Goal: Task Accomplishment & Management: Complete application form

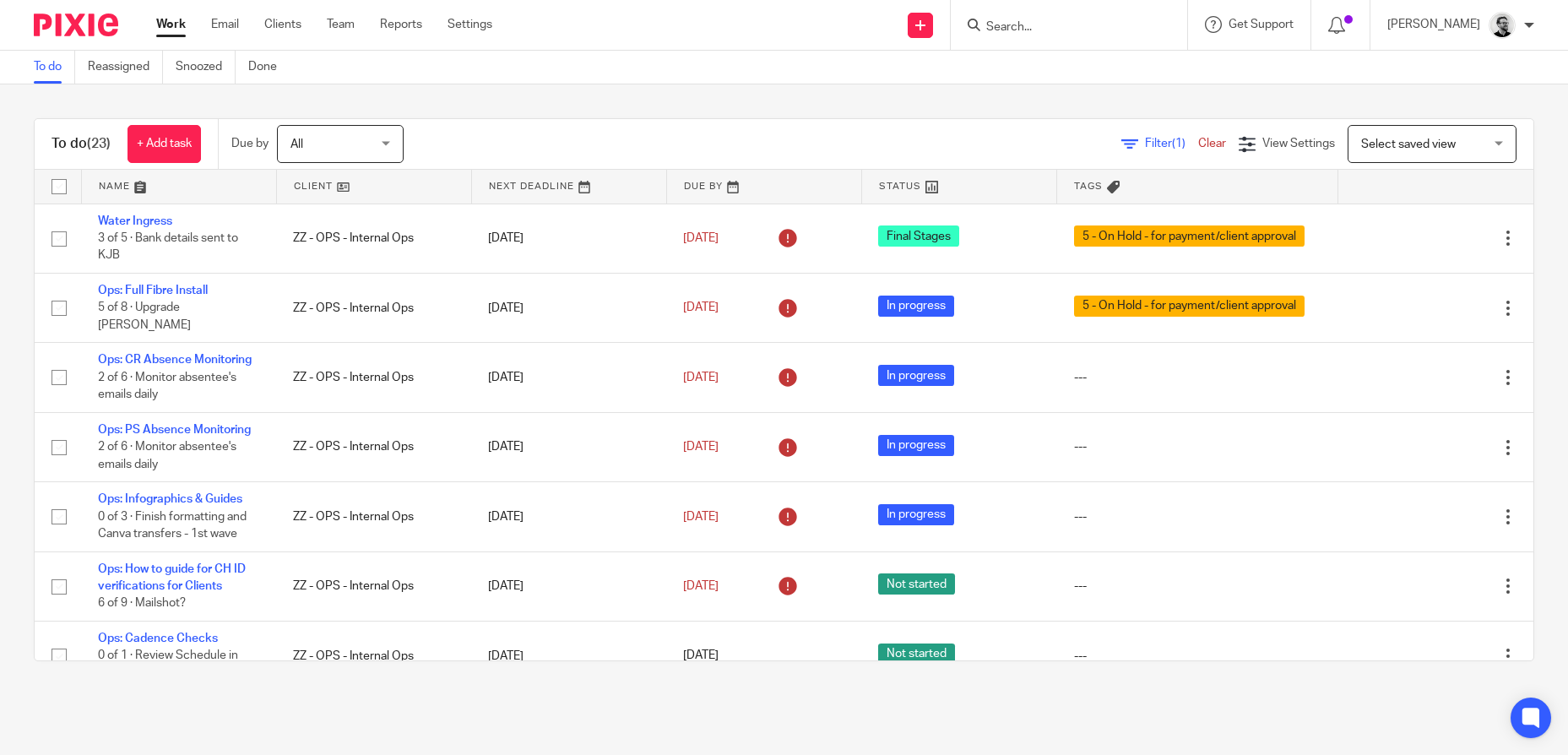
drag, startPoint x: 0, startPoint y: 0, endPoint x: 1059, endPoint y: 26, distance: 1059.3
click at [1059, 26] on input "Search" at bounding box center [1060, 27] width 152 height 15
type input "m"
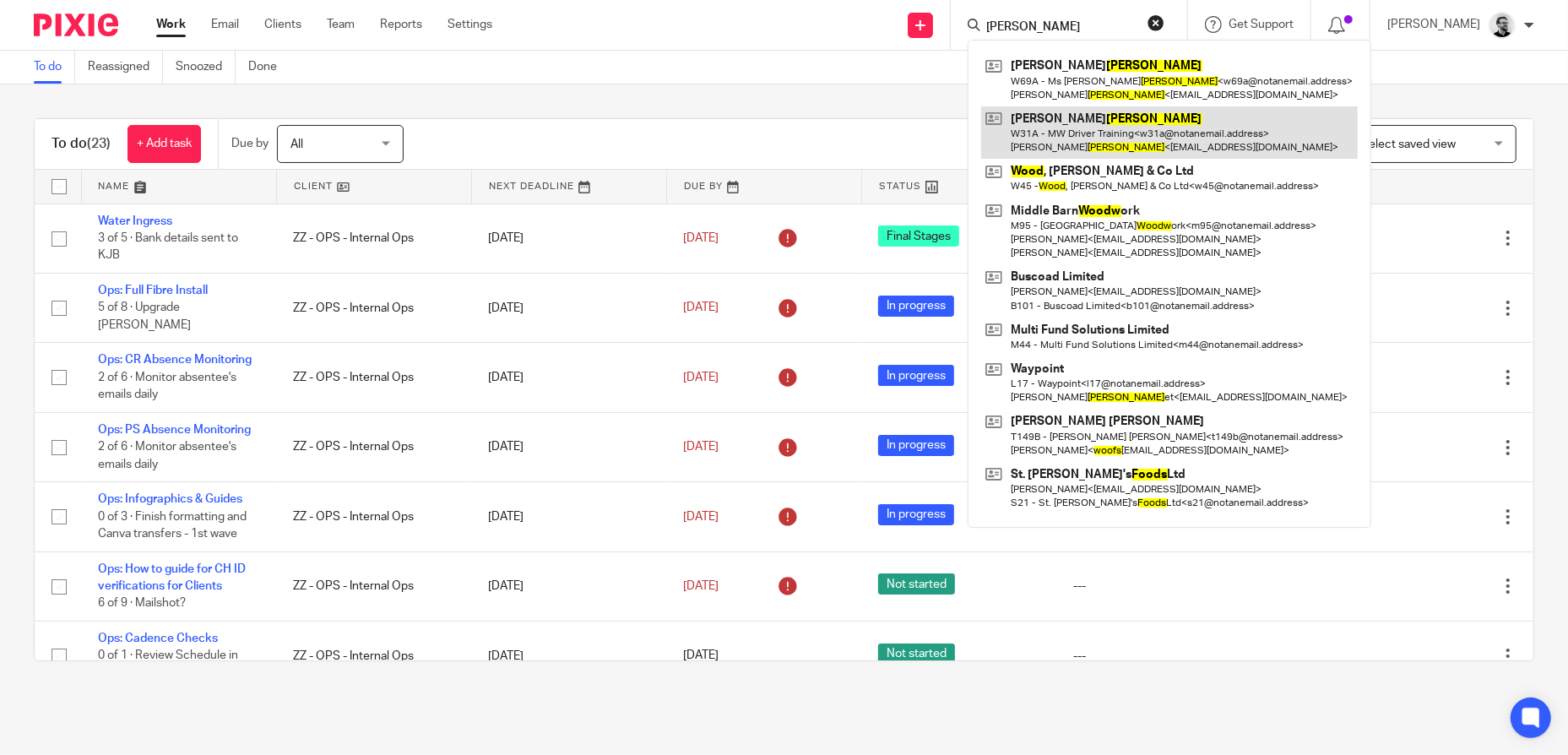
type input "woods"
click at [1181, 142] on link at bounding box center [1170, 132] width 377 height 53
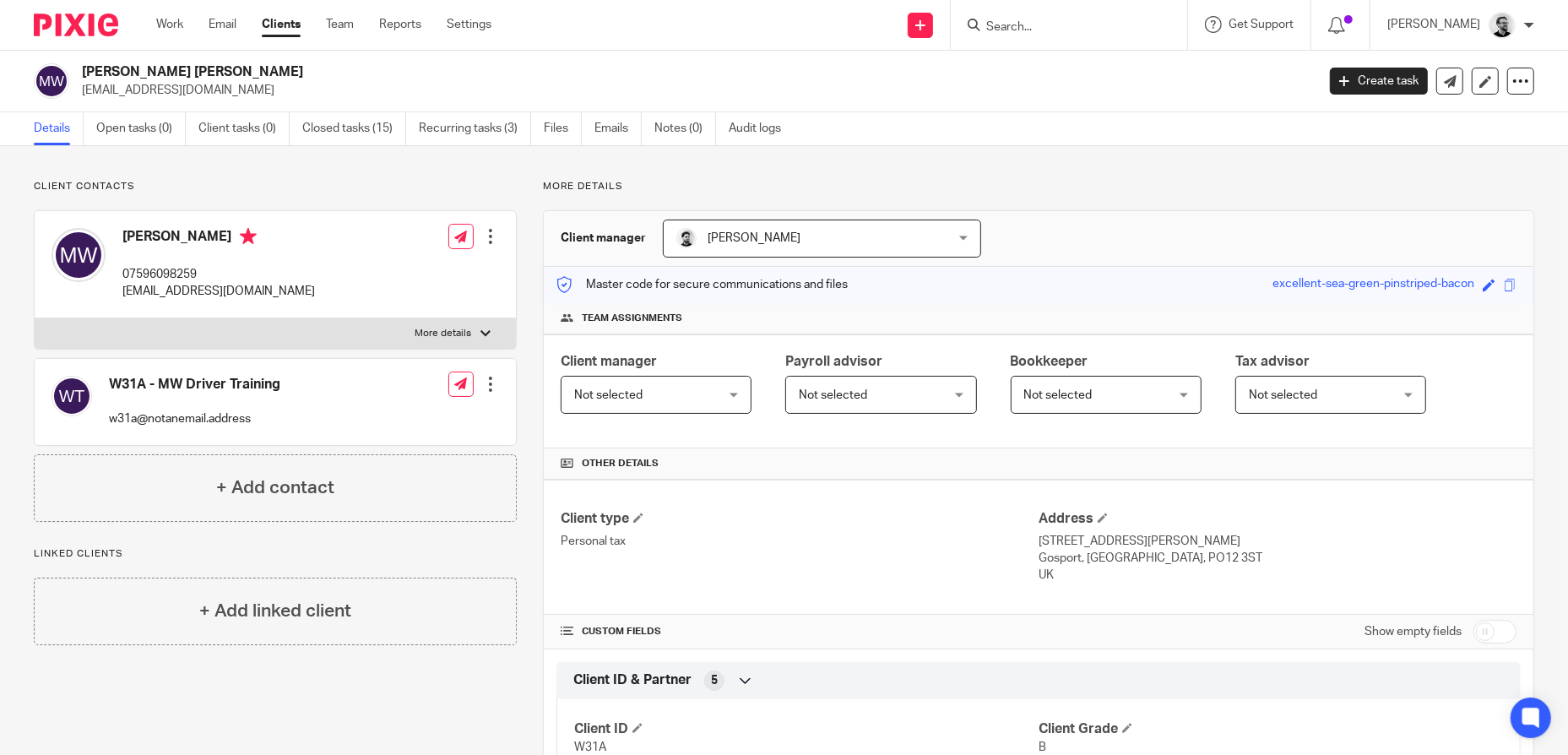
drag, startPoint x: 228, startPoint y: 796, endPoint x: 960, endPoint y: 121, distance: 995.7
click at [960, 121] on div "Details Open tasks (0) Client tasks (0) Closed tasks (15) Recurring tasks (3) F…" at bounding box center [784, 129] width 1568 height 34
click at [172, 22] on link "Work" at bounding box center [169, 24] width 27 height 17
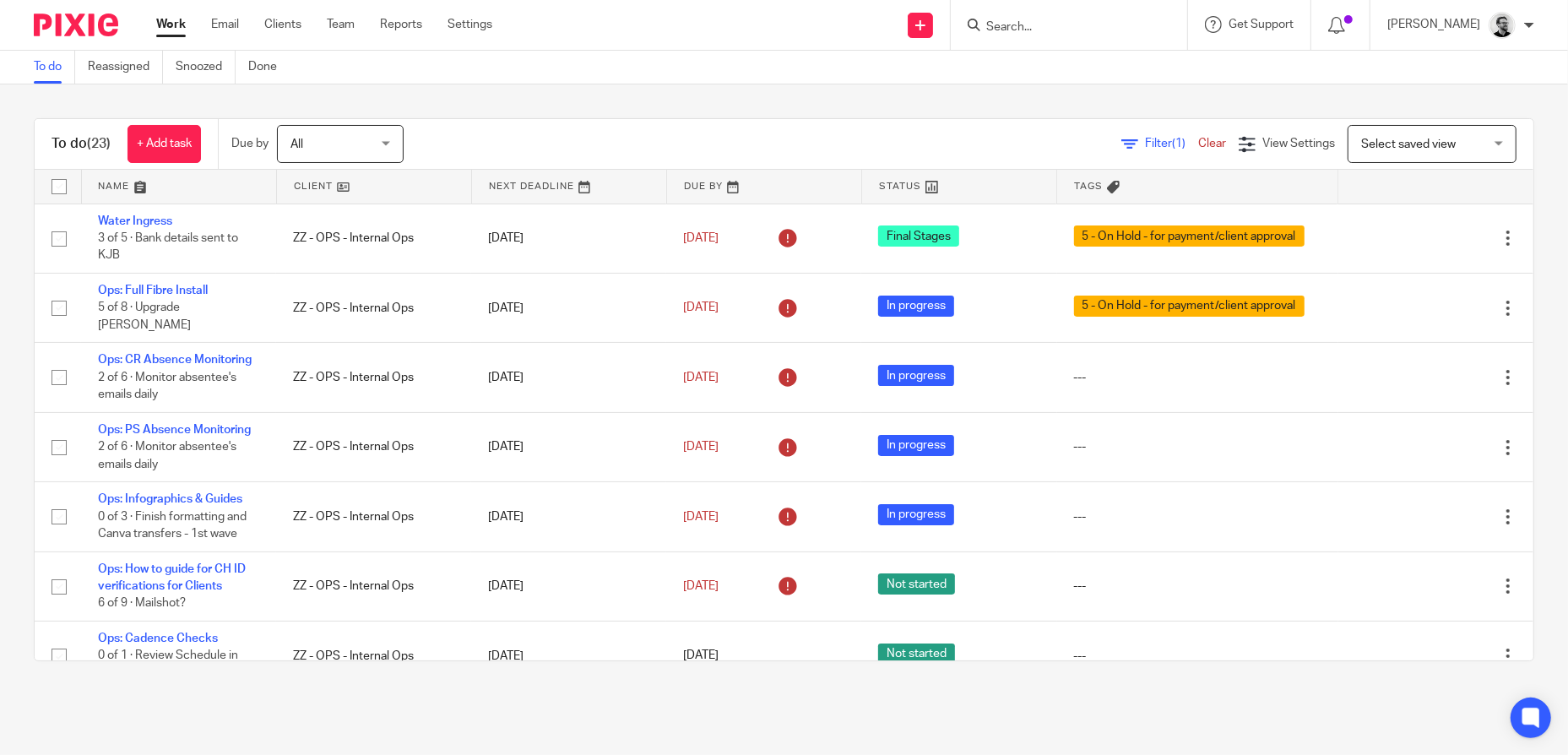
click at [930, 36] on div "Send new email Create task Add client" at bounding box center [921, 25] width 60 height 50
click at [933, 26] on link at bounding box center [920, 25] width 25 height 25
click at [964, 101] on link "Create task" at bounding box center [943, 103] width 104 height 25
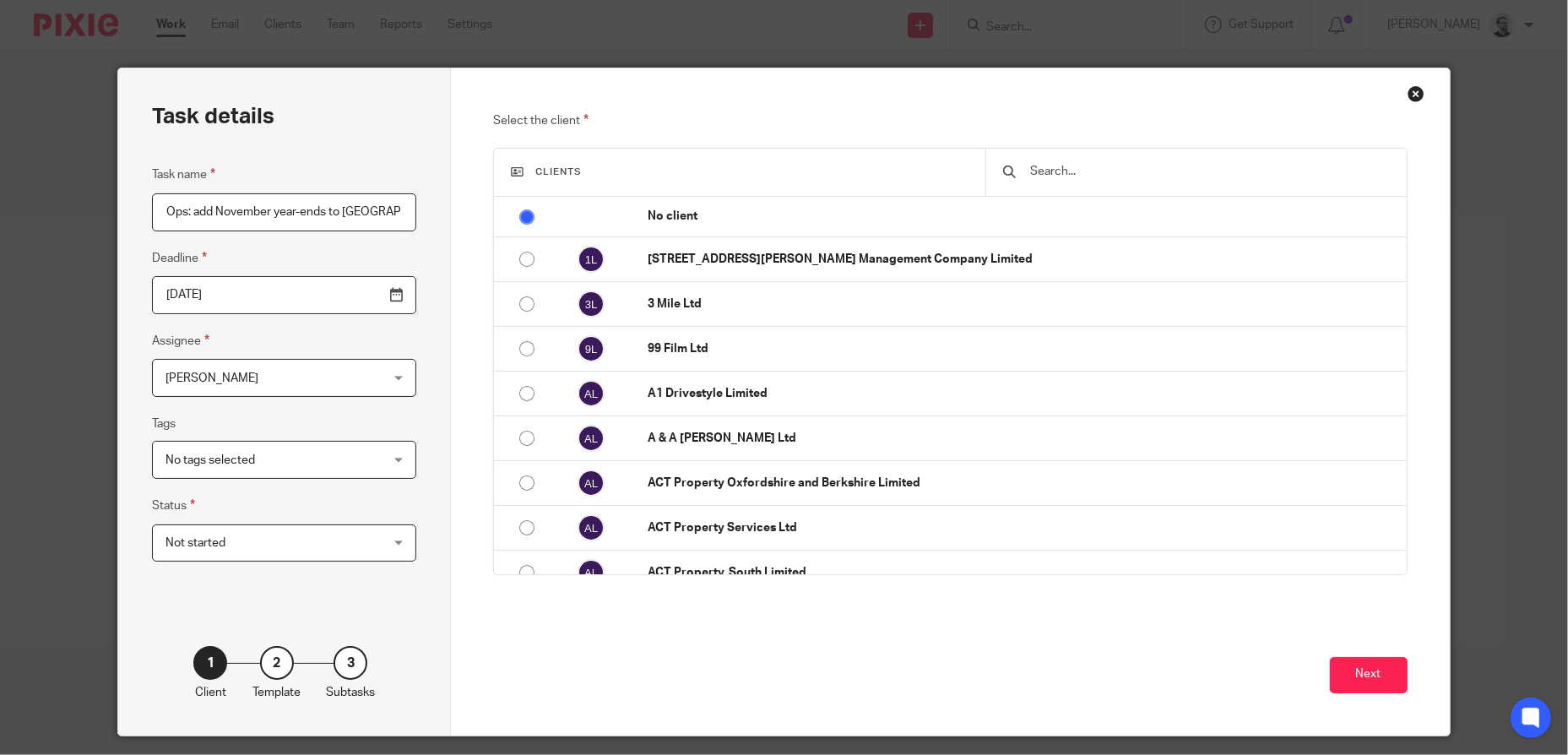
scroll to position [0, 2]
type input "Ops: add November year-ends to [GEOGRAPHIC_DATA]"
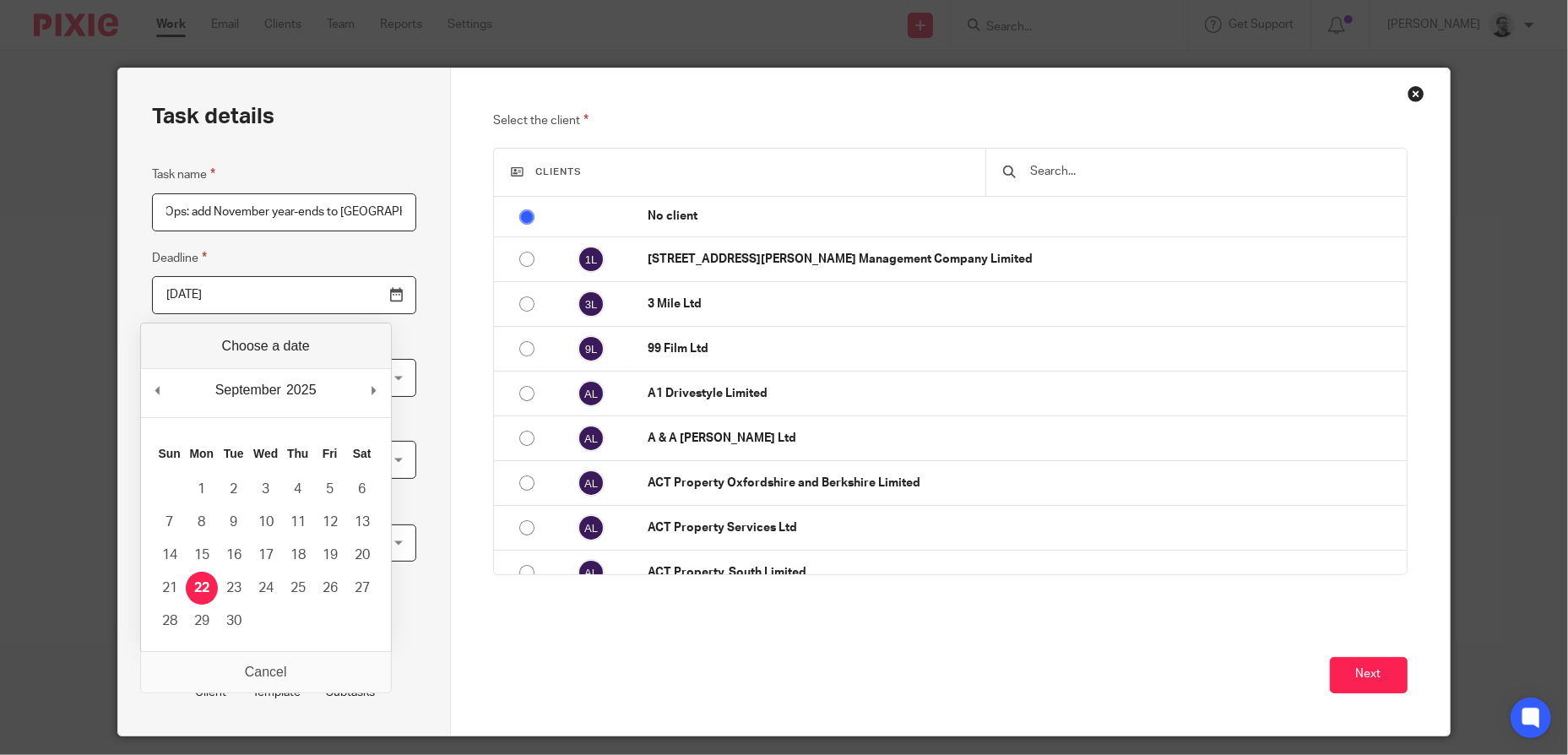
click at [369, 295] on input "2025-09-22" at bounding box center [284, 295] width 264 height 38
type input "2025-09-24"
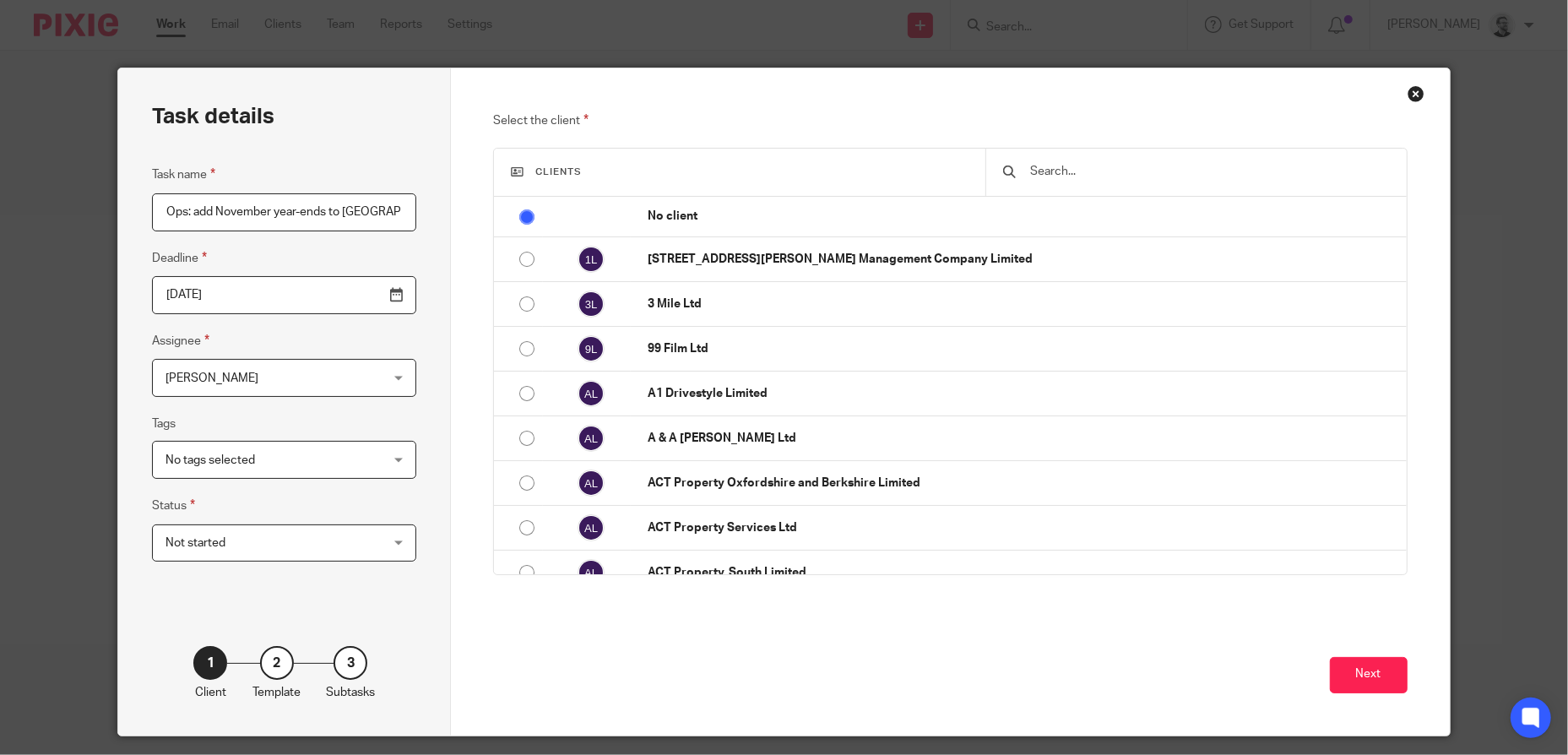
click at [1122, 174] on input "text" at bounding box center [1209, 171] width 362 height 19
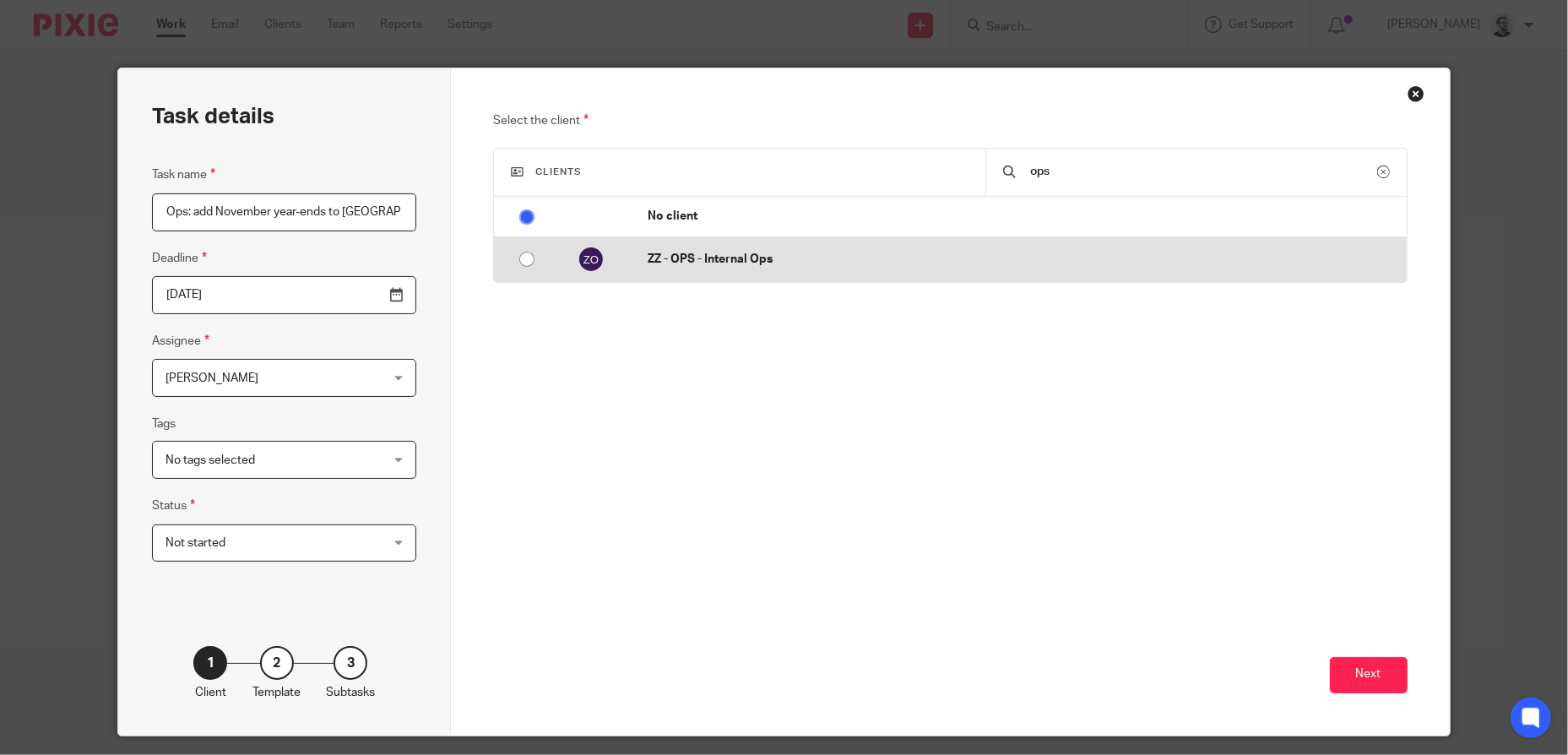
type input "ops"
click at [790, 251] on p "ZZ - OPS - Internal Ops" at bounding box center [1023, 258] width 751 height 17
radio input "false"
radio input "true"
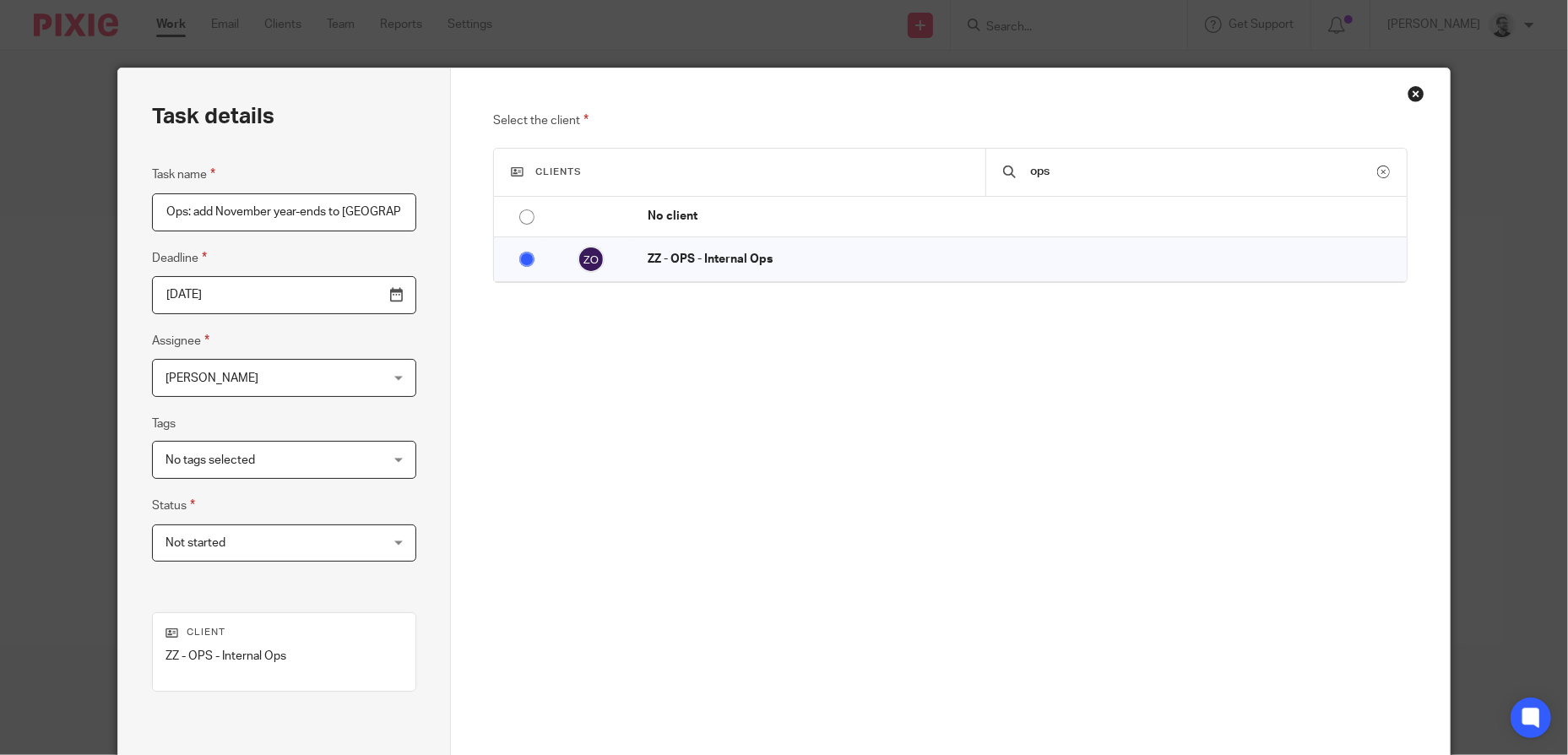
click at [439, 577] on div "Task details Task name Ops: add November year-ends to Socket Deadline 2025-09-2…" at bounding box center [284, 471] width 333 height 805
click at [353, 531] on div "Not started Not started" at bounding box center [284, 543] width 264 height 38
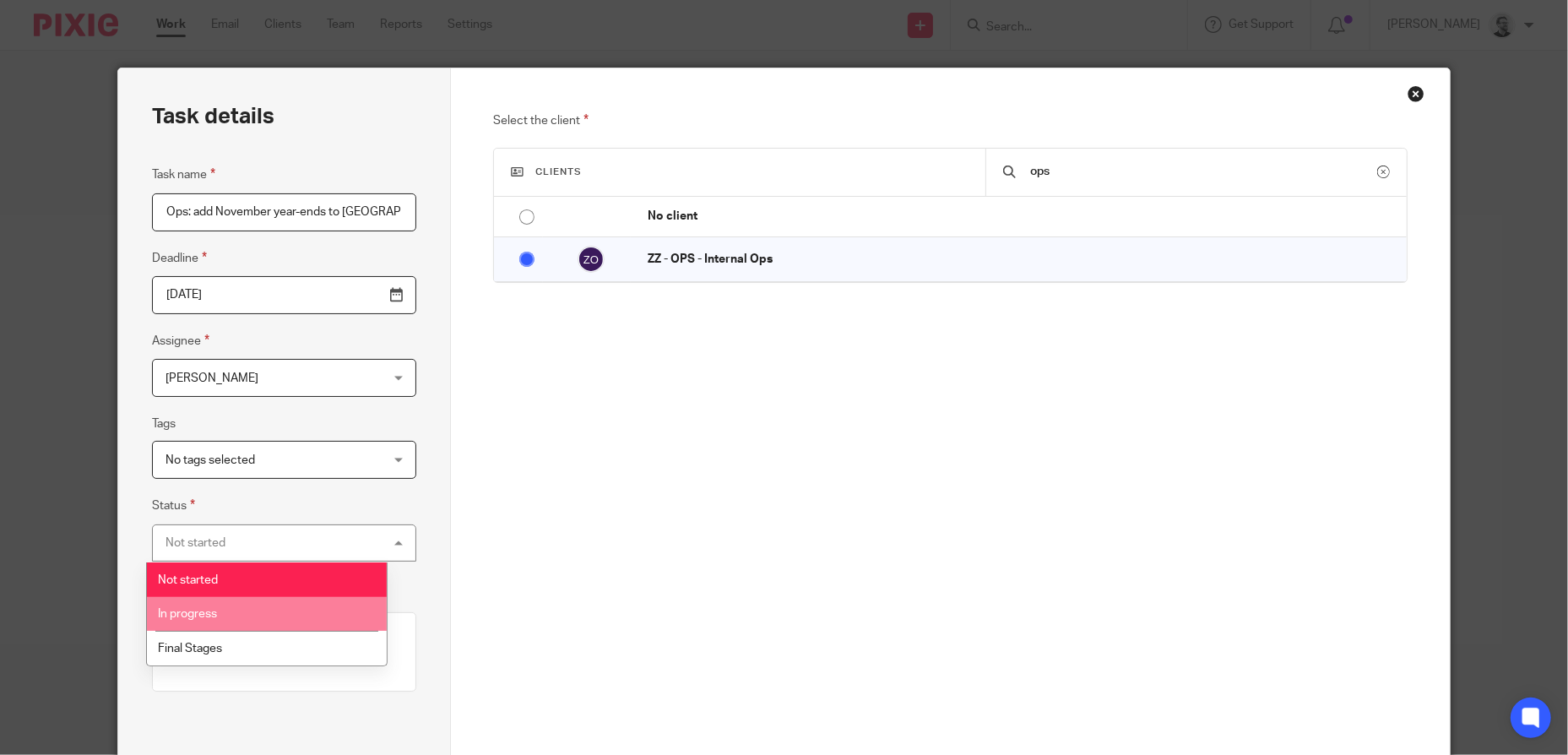
drag, startPoint x: 321, startPoint y: 607, endPoint x: 354, endPoint y: 575, distance: 46.0
click at [320, 607] on li "In progress" at bounding box center [266, 614] width 239 height 35
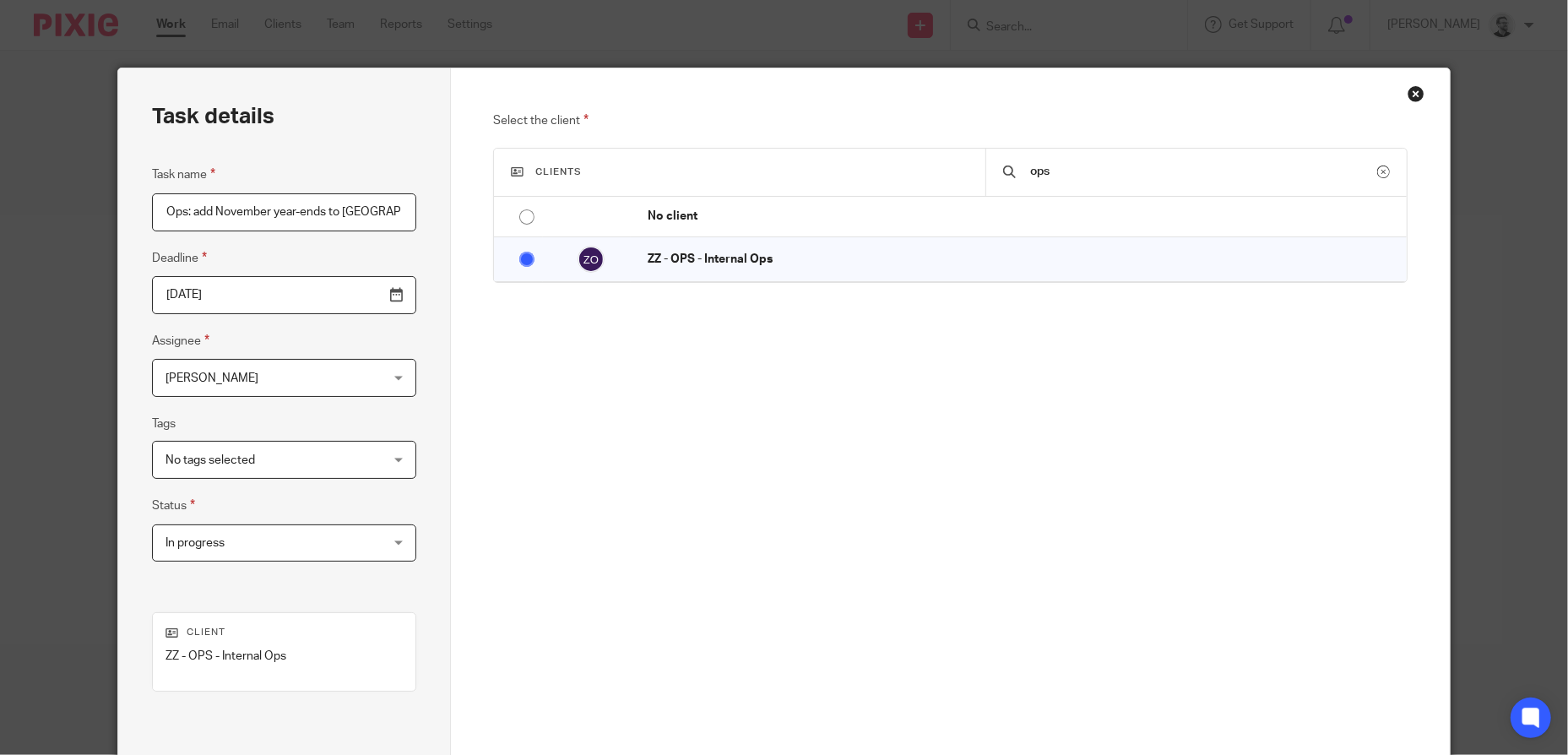
click at [422, 504] on div "Task details Task name Ops: add November year-ends to Socket Deadline 2025-09-2…" at bounding box center [284, 471] width 333 height 805
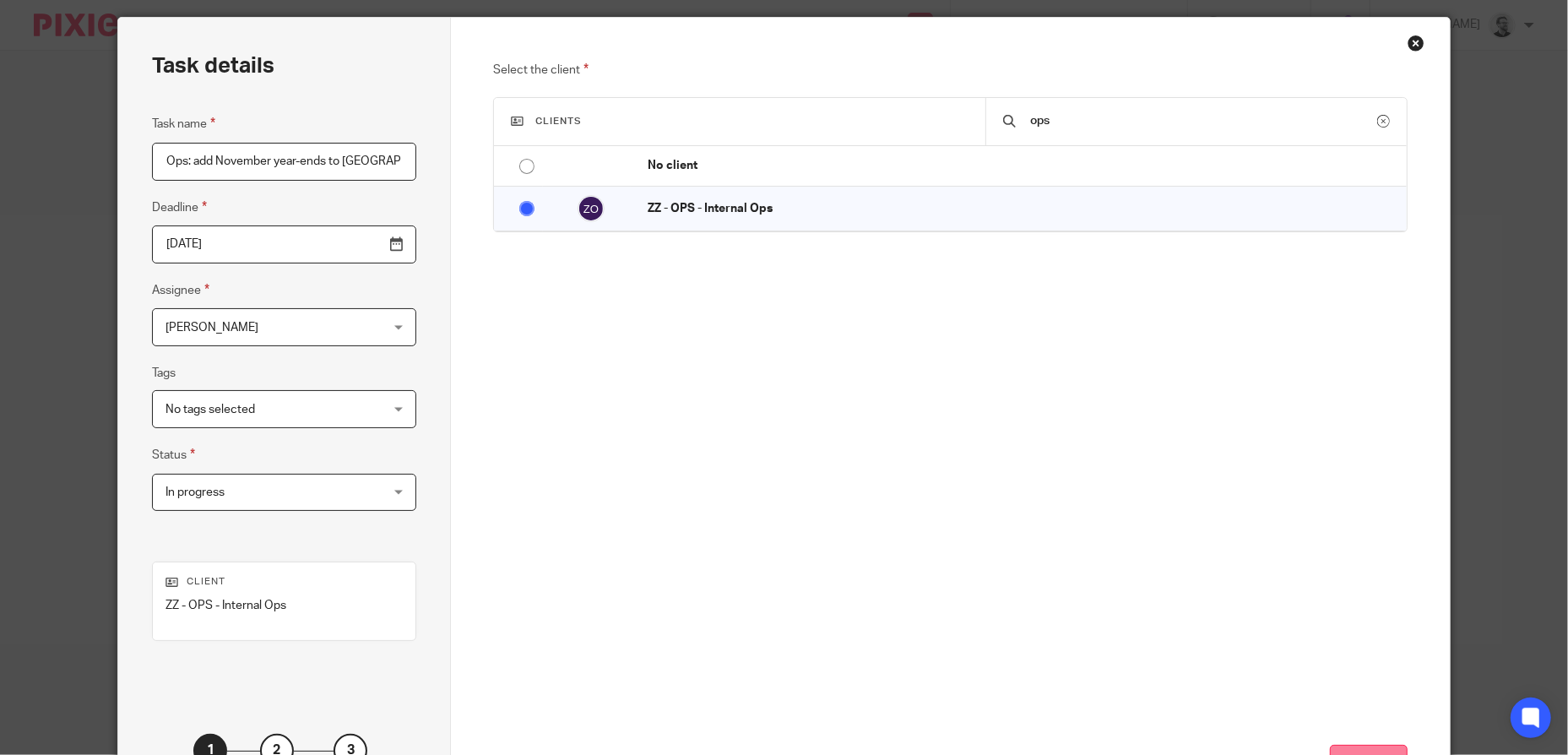
scroll to position [169, 0]
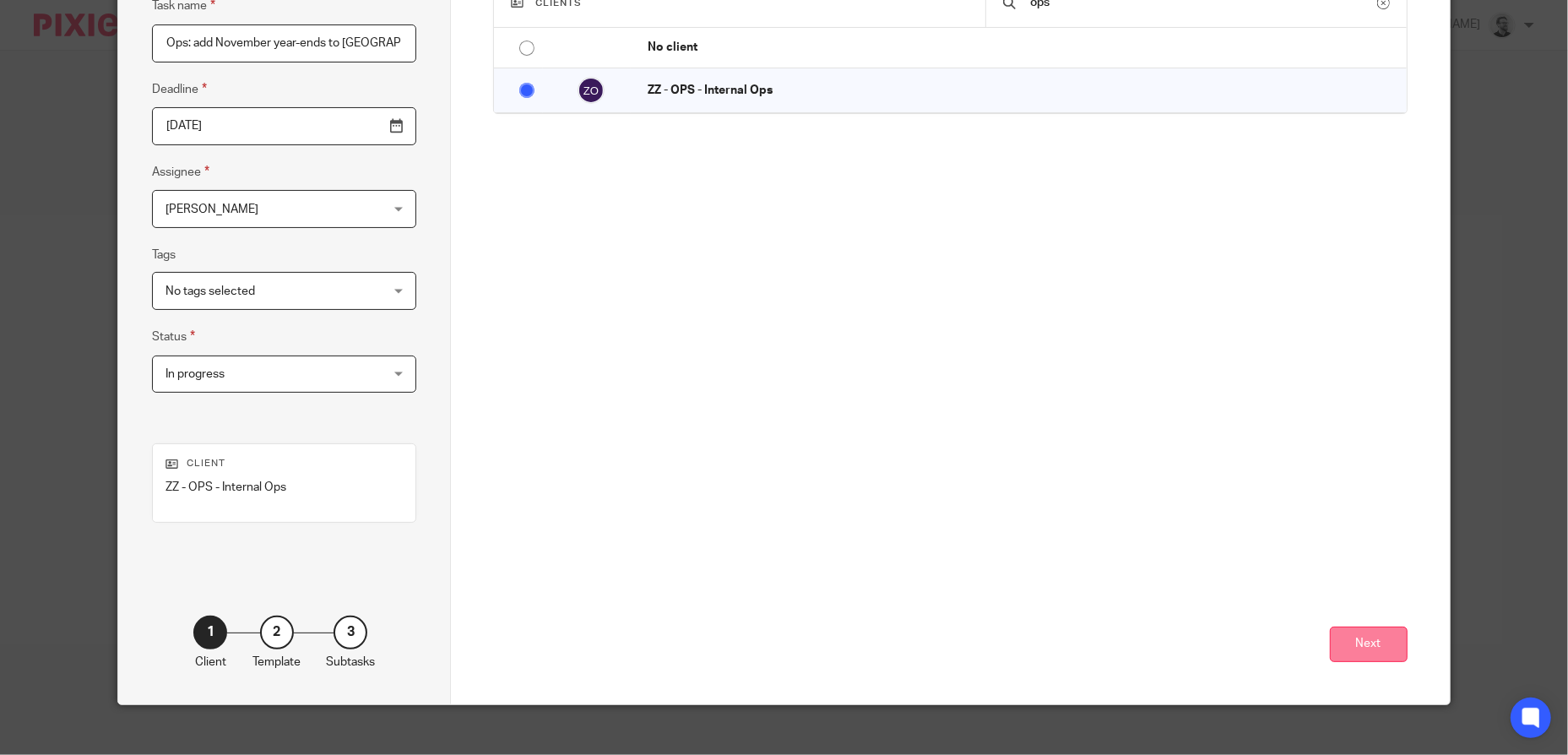
click at [1361, 644] on button "Next" at bounding box center [1369, 645] width 78 height 37
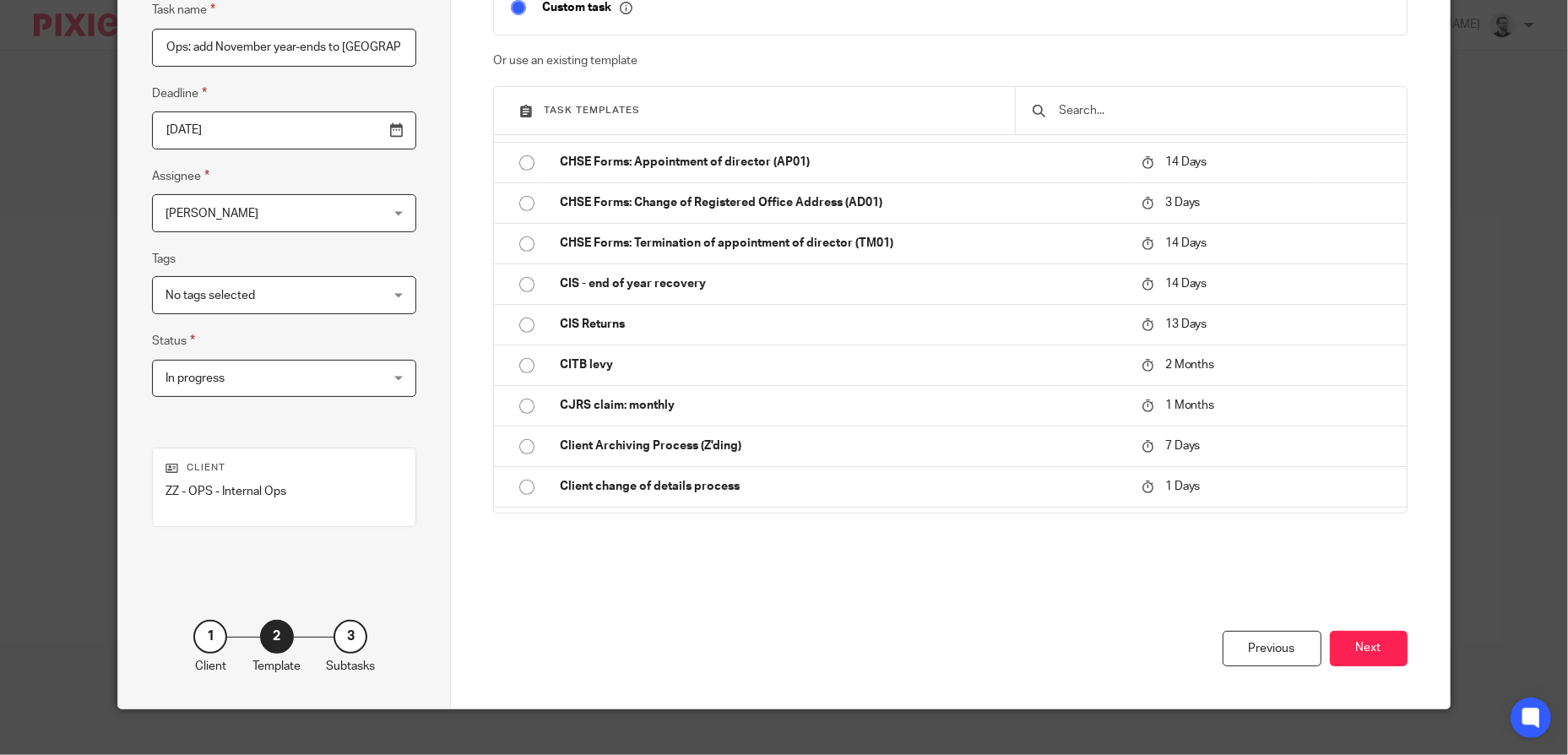
scroll to position [187, 0]
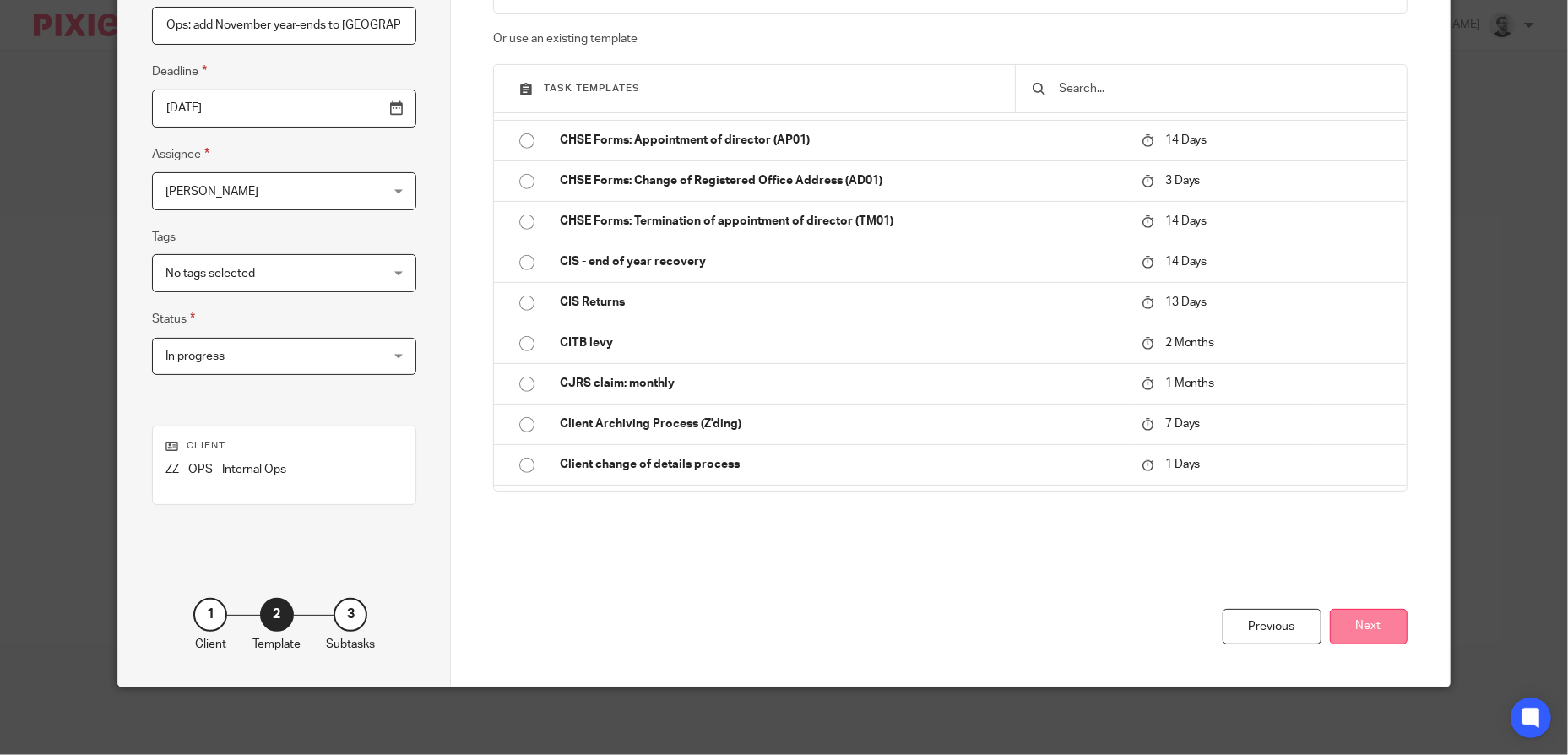
click at [1375, 629] on button "Next" at bounding box center [1369, 627] width 78 height 37
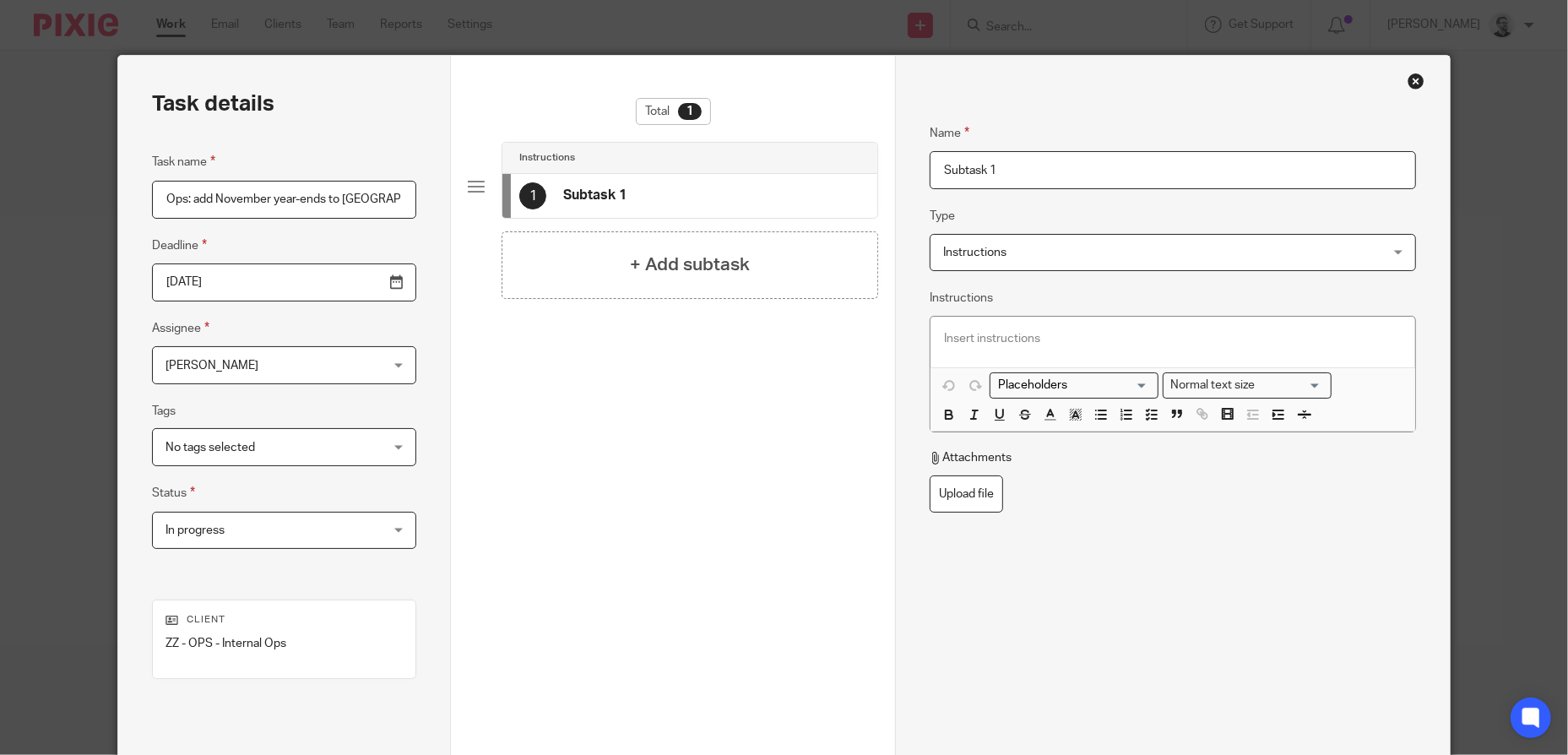
scroll to position [0, 0]
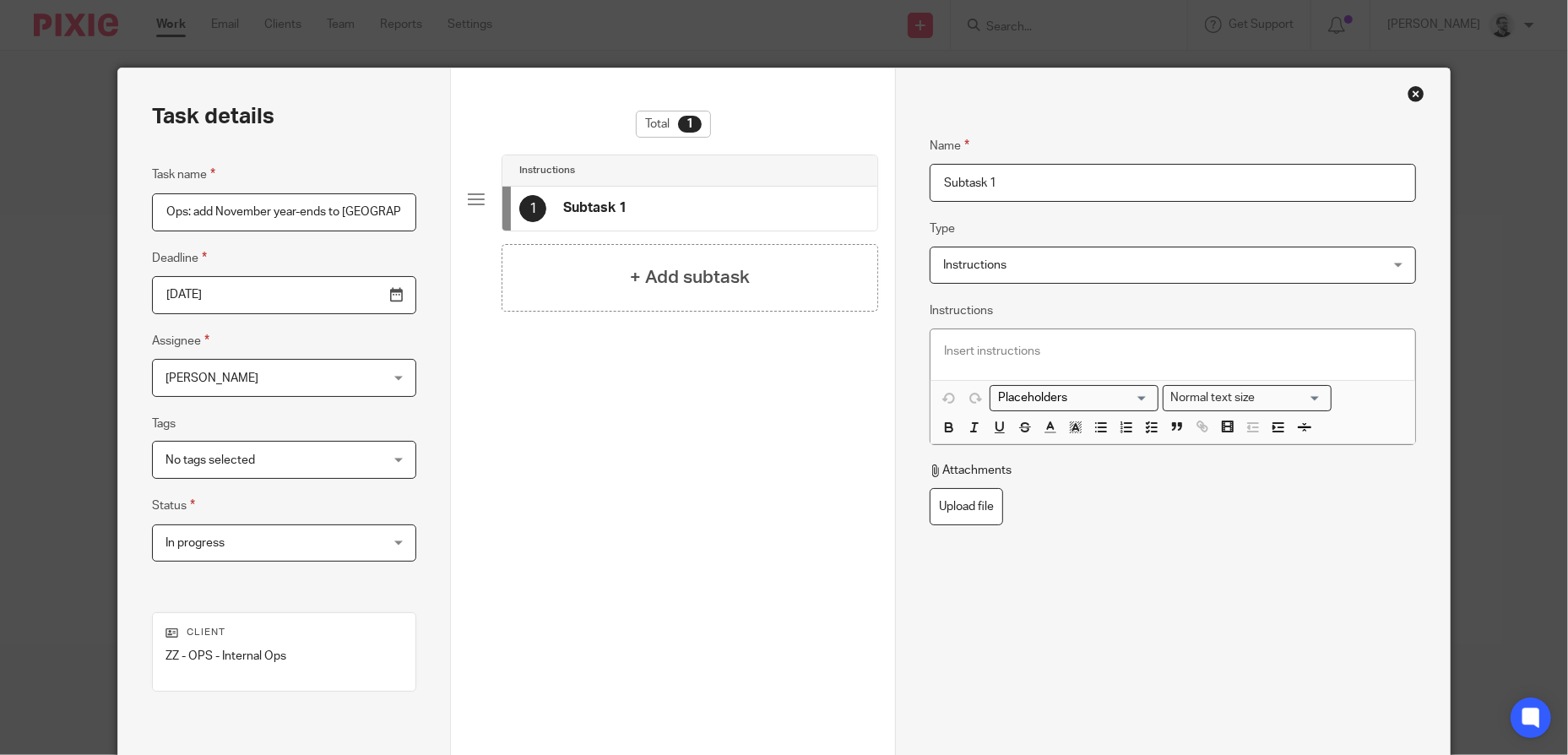
drag, startPoint x: 1020, startPoint y: 184, endPoint x: 840, endPoint y: 175, distance: 180.2
click at [840, 175] on div "Task details Task name Ops: add November year-ends to Socket Deadline 2025-09-2…" at bounding box center [783, 471] width 1331 height 805
type input "Isolate and add proposals"
click at [733, 273] on h4 "+ Add subtask" at bounding box center [690, 277] width 120 height 26
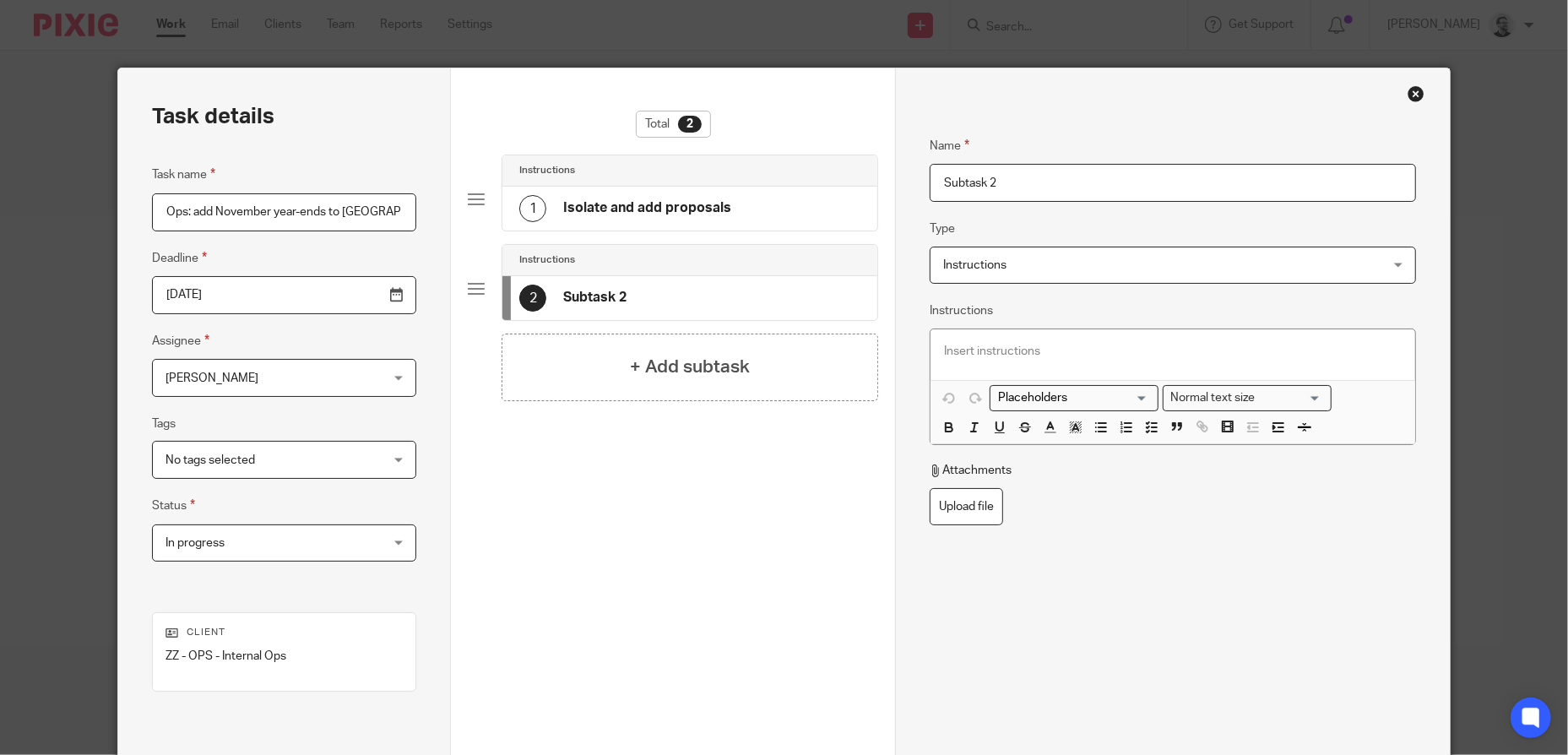
drag, startPoint x: 1028, startPoint y: 178, endPoint x: 864, endPoint y: 175, distance: 164.0
click at [865, 175] on div "Task details Task name Ops: add November year-ends to Socket Deadline 2025-09-2…" at bounding box center [783, 471] width 1331 height 805
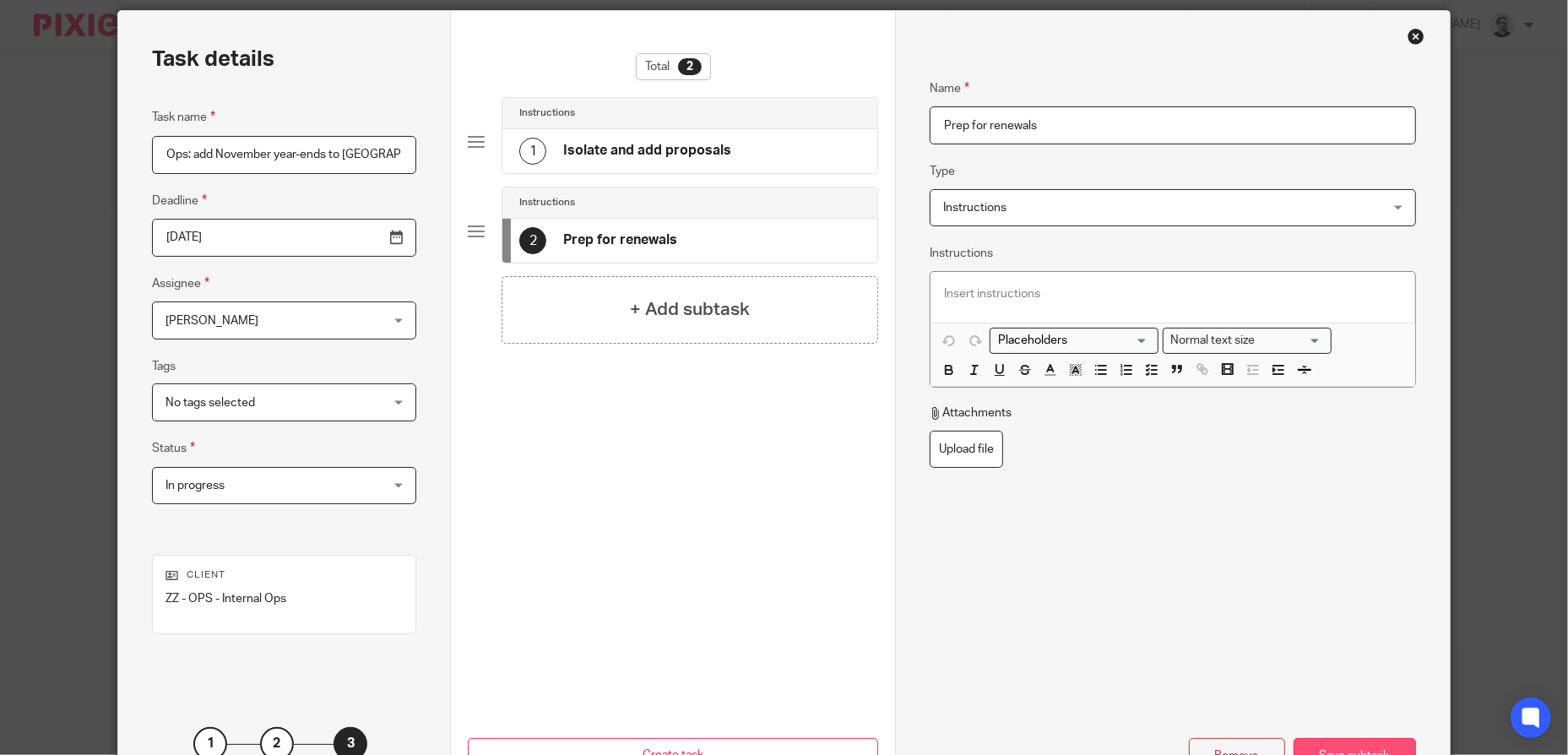
scroll to position [187, 0]
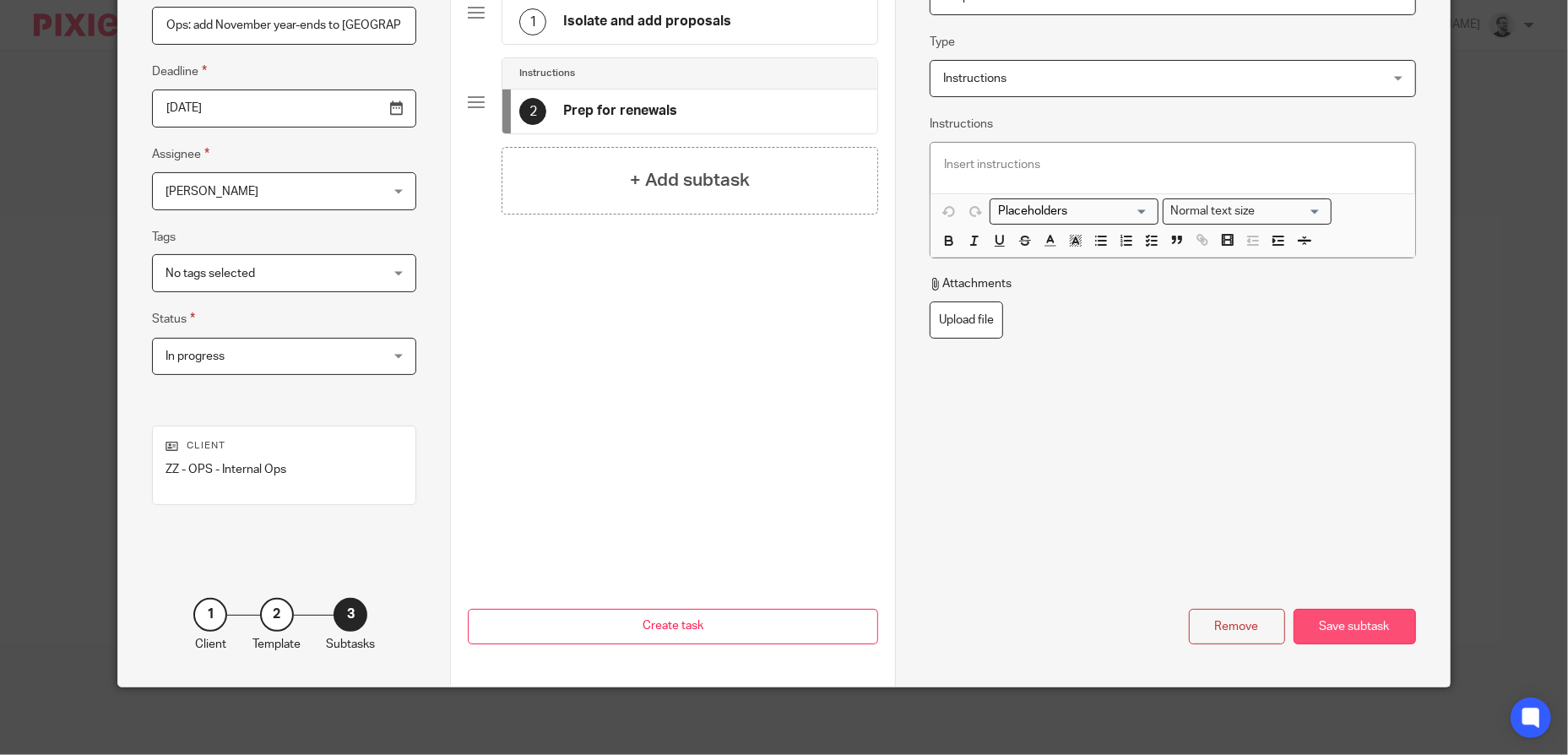
type input "Prep for renewals"
click at [1381, 617] on div "Save subtask" at bounding box center [1354, 627] width 122 height 37
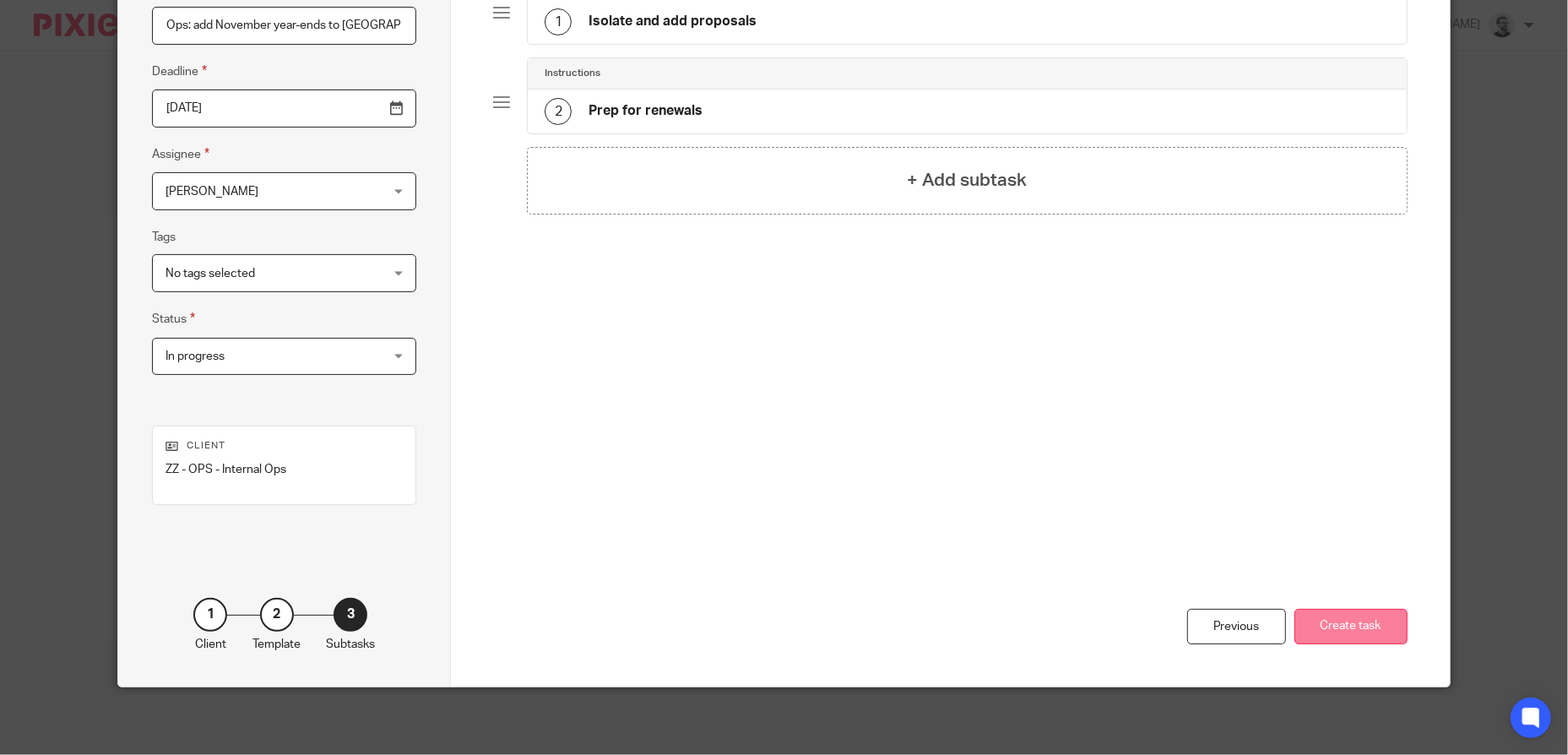
click at [1368, 623] on button "Create task" at bounding box center [1351, 627] width 113 height 37
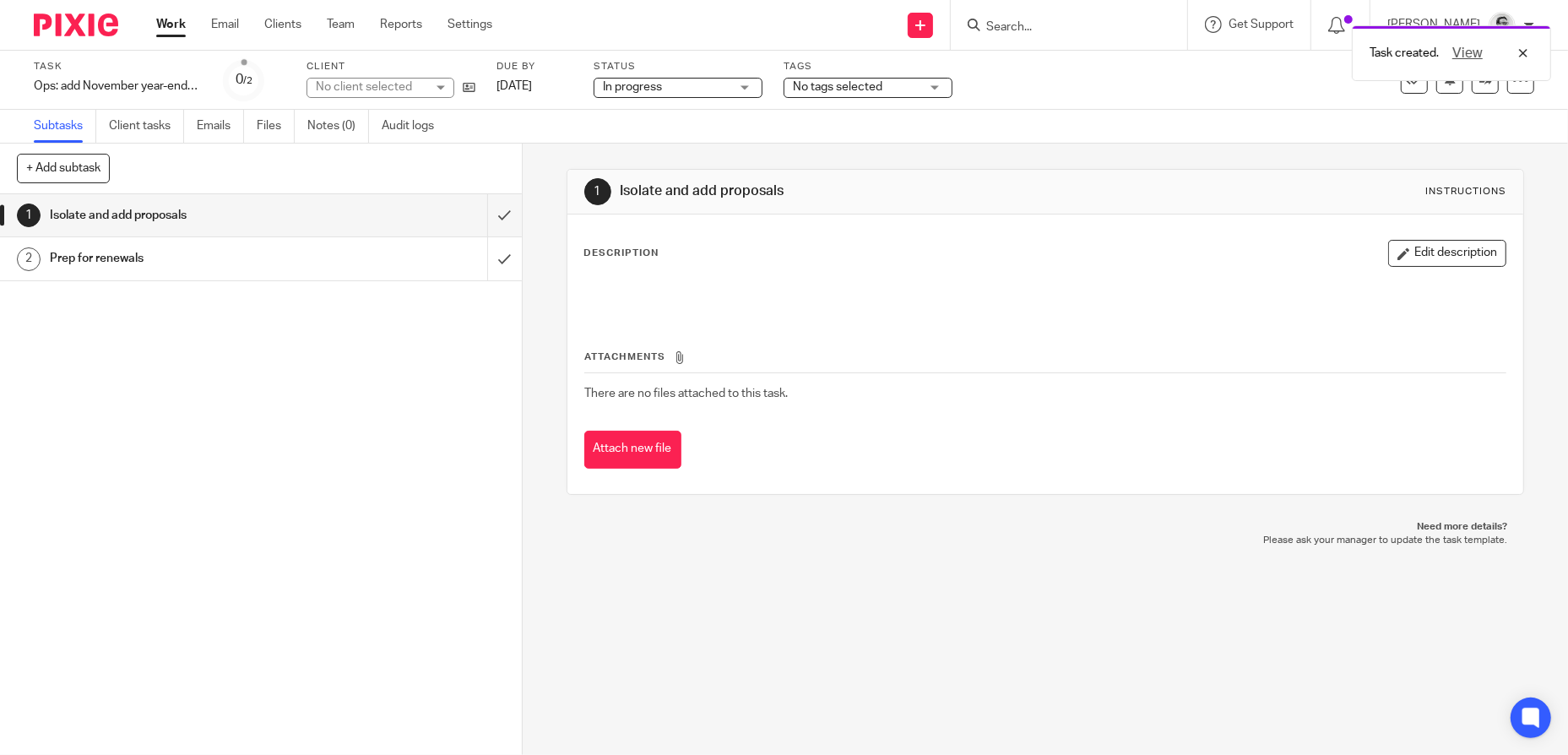
click at [166, 12] on div "Work Email Clients Team Reports Settings Work Email Clients Team Reports Settin…" at bounding box center [328, 25] width 379 height 50
click at [164, 23] on link "Work" at bounding box center [171, 24] width 30 height 17
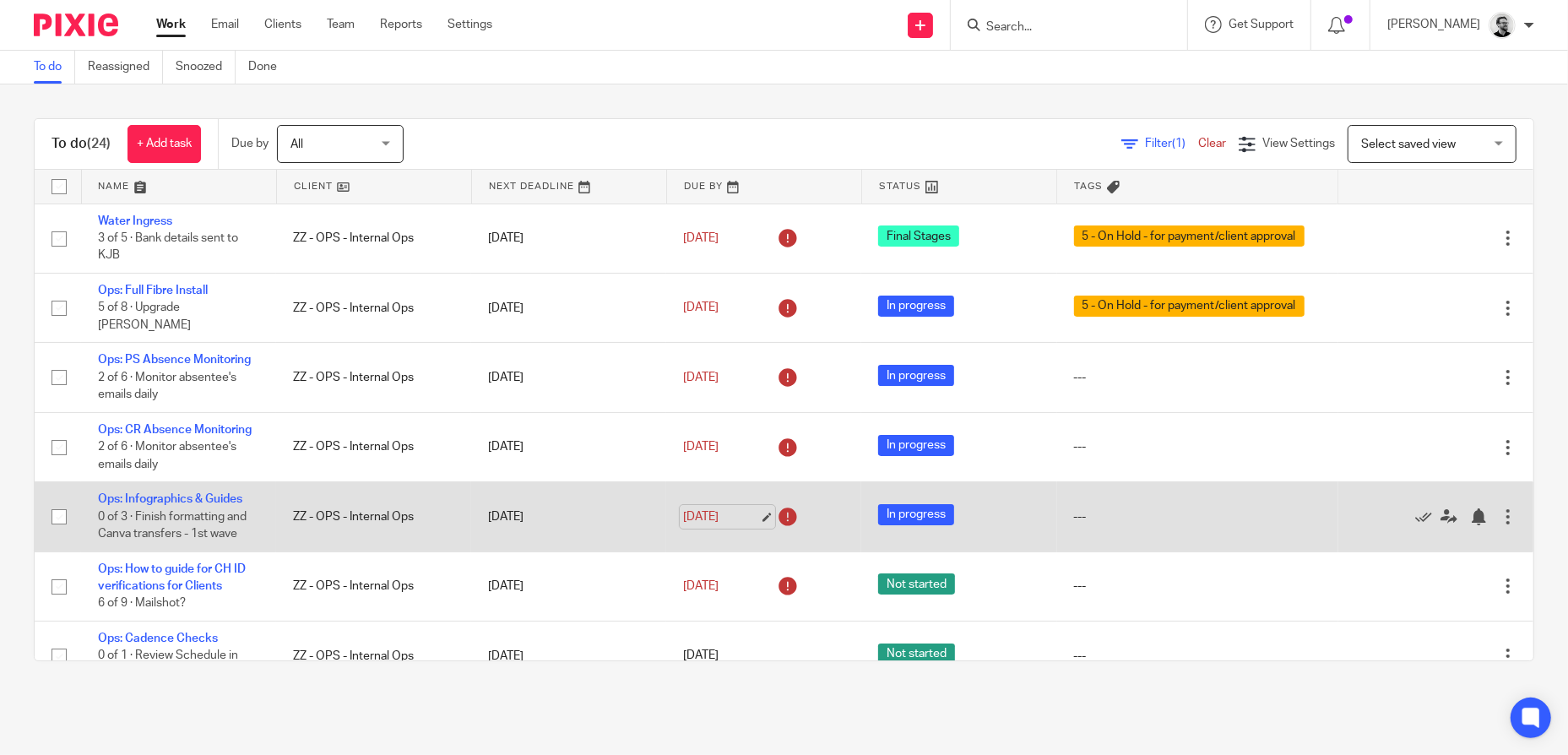
click at [722, 526] on link "[DATE]" at bounding box center [721, 518] width 76 height 18
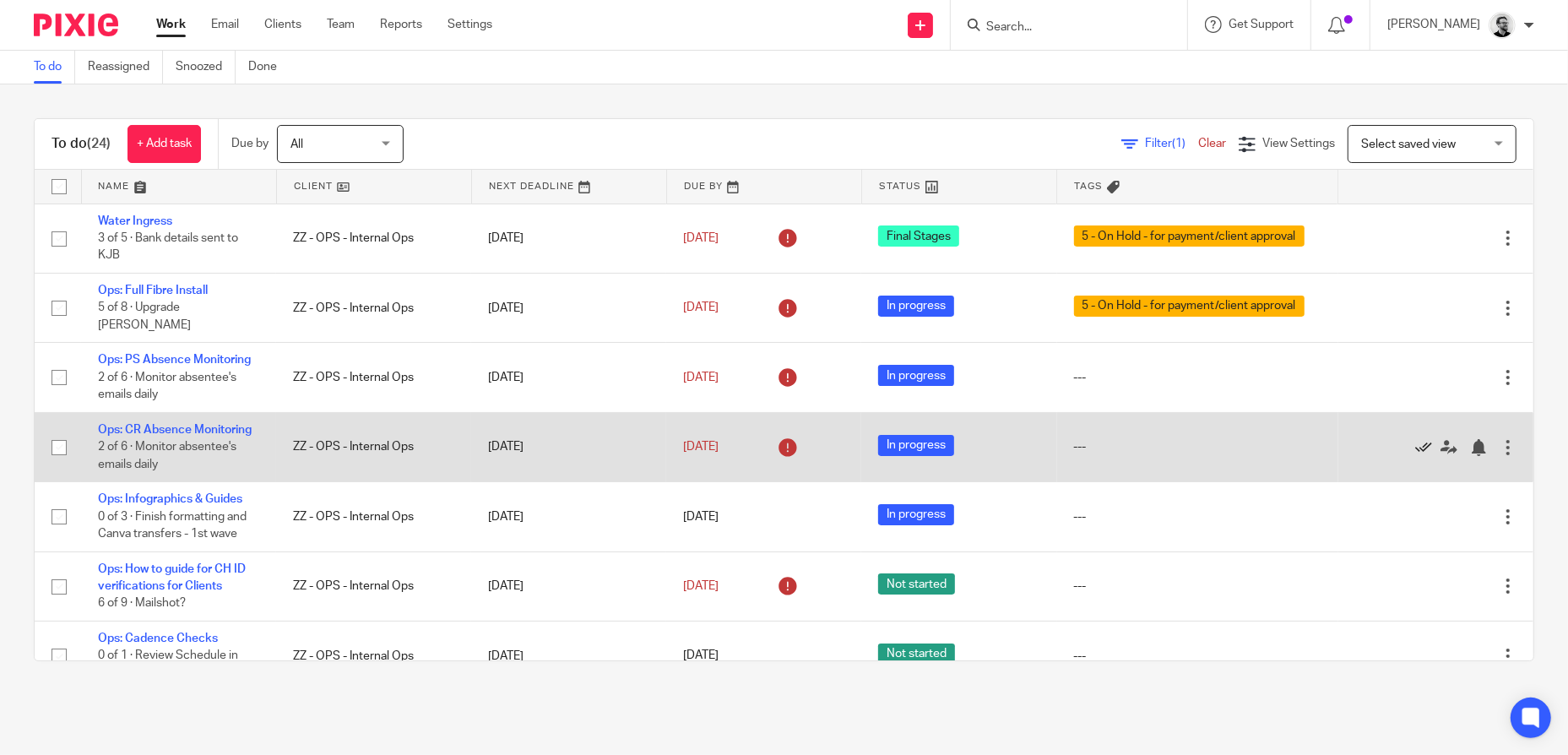
click at [1415, 456] on icon at bounding box center [1423, 447] width 17 height 17
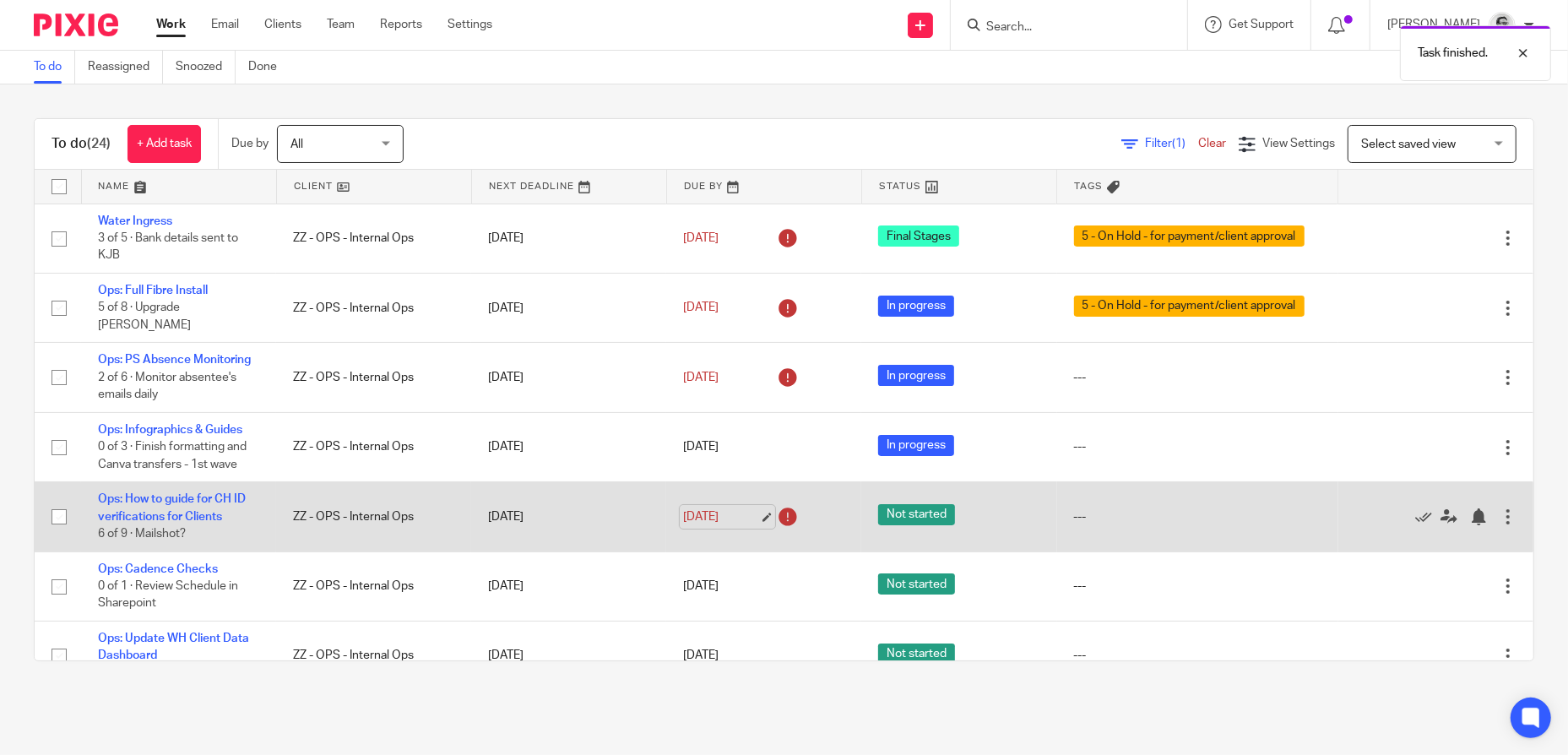
click at [728, 526] on link "19 Sep 2025" at bounding box center [721, 518] width 76 height 18
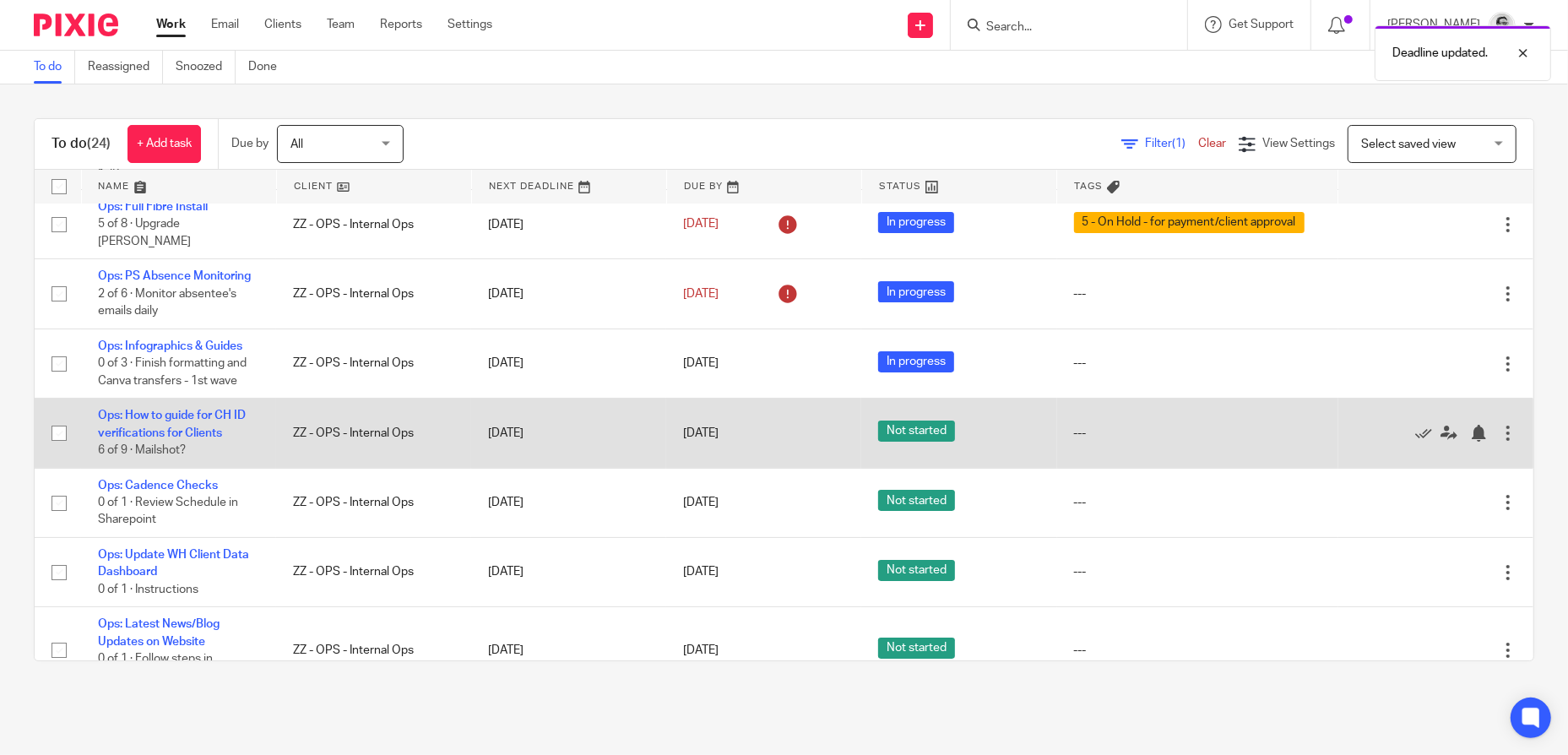
scroll to position [84, 0]
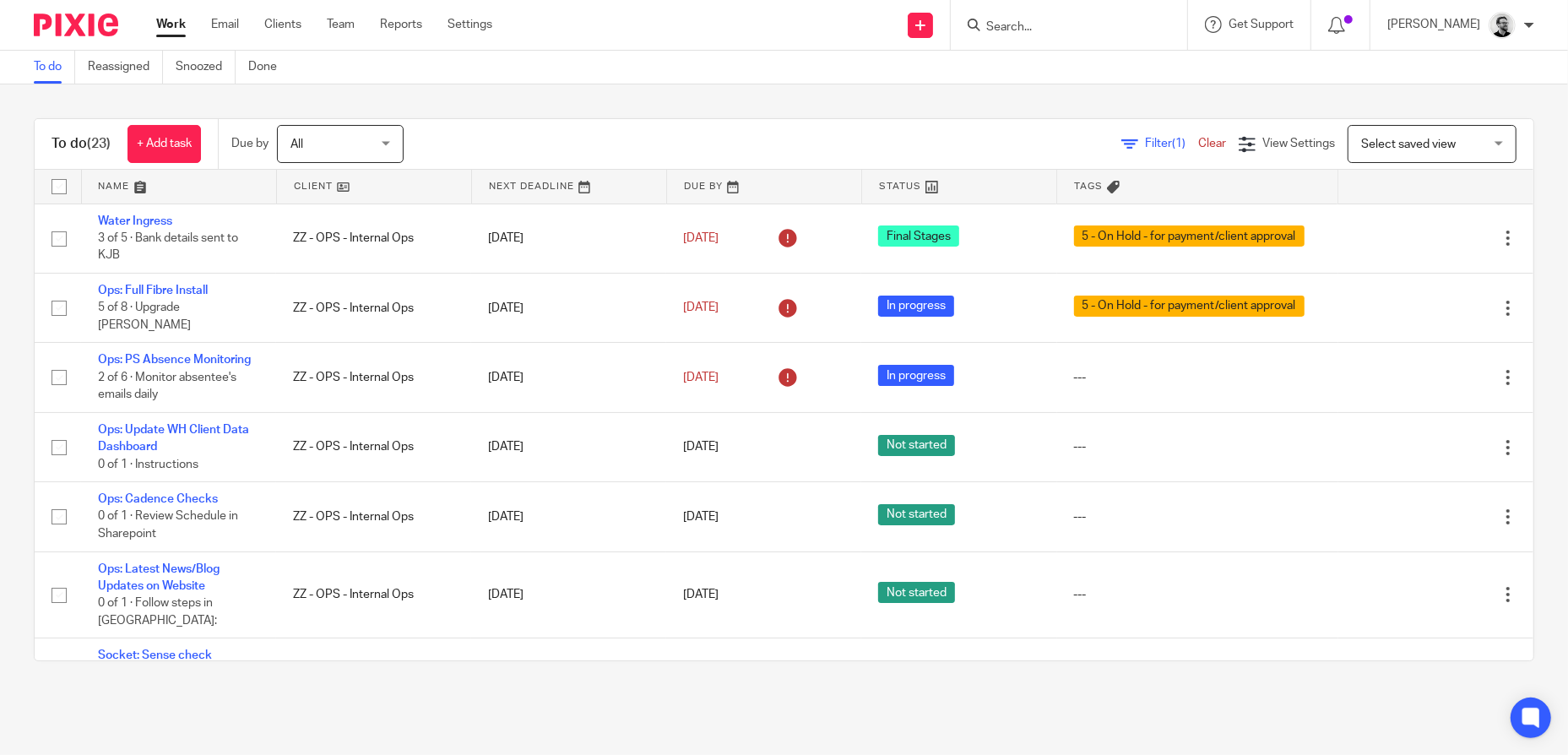
drag, startPoint x: 1139, startPoint y: 10, endPoint x: 1128, endPoint y: 20, distance: 14.9
click at [1137, 10] on div at bounding box center [1069, 25] width 236 height 50
click at [1122, 27] on input "Search" at bounding box center [1060, 27] width 152 height 15
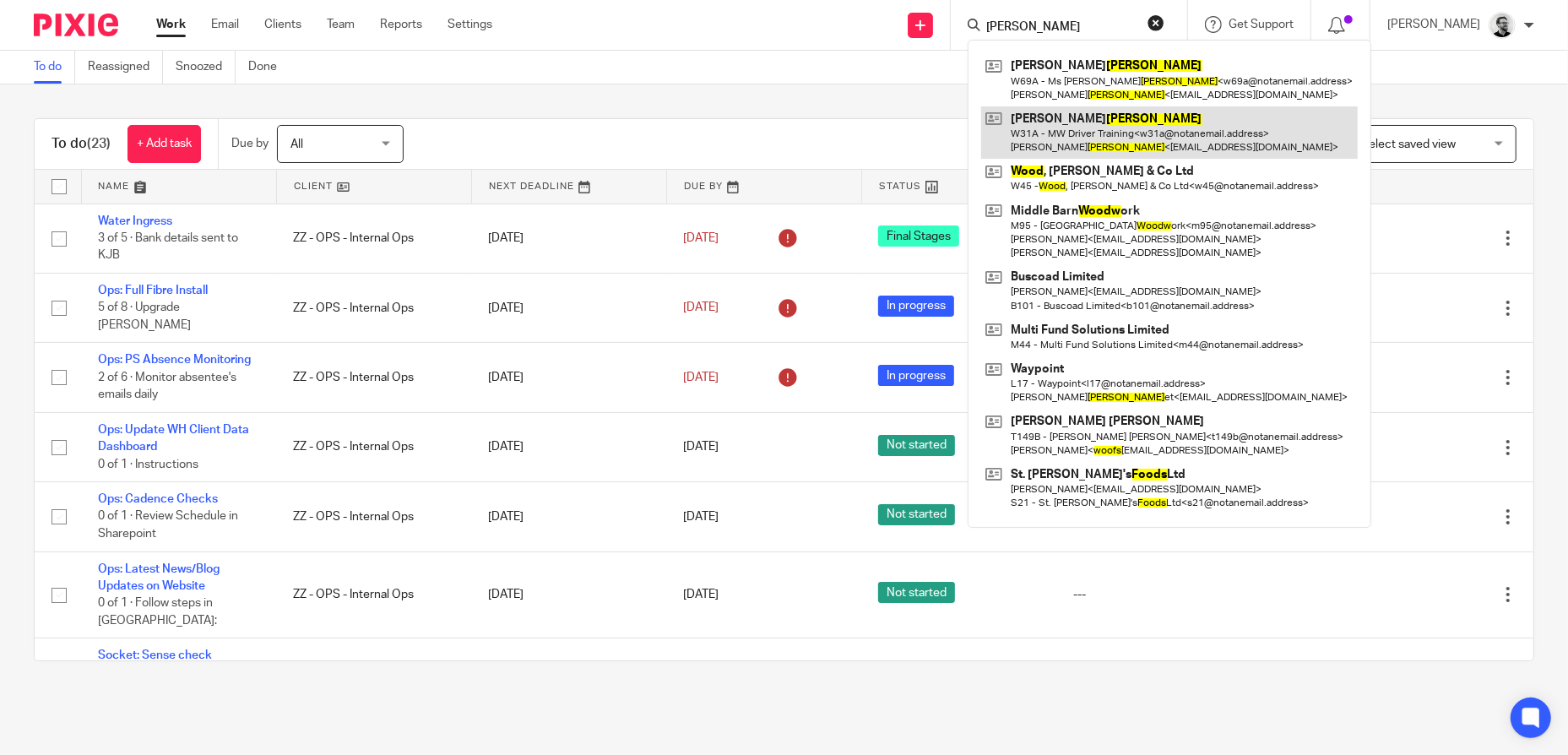
type input "woods"
click at [1161, 137] on link at bounding box center [1170, 132] width 377 height 53
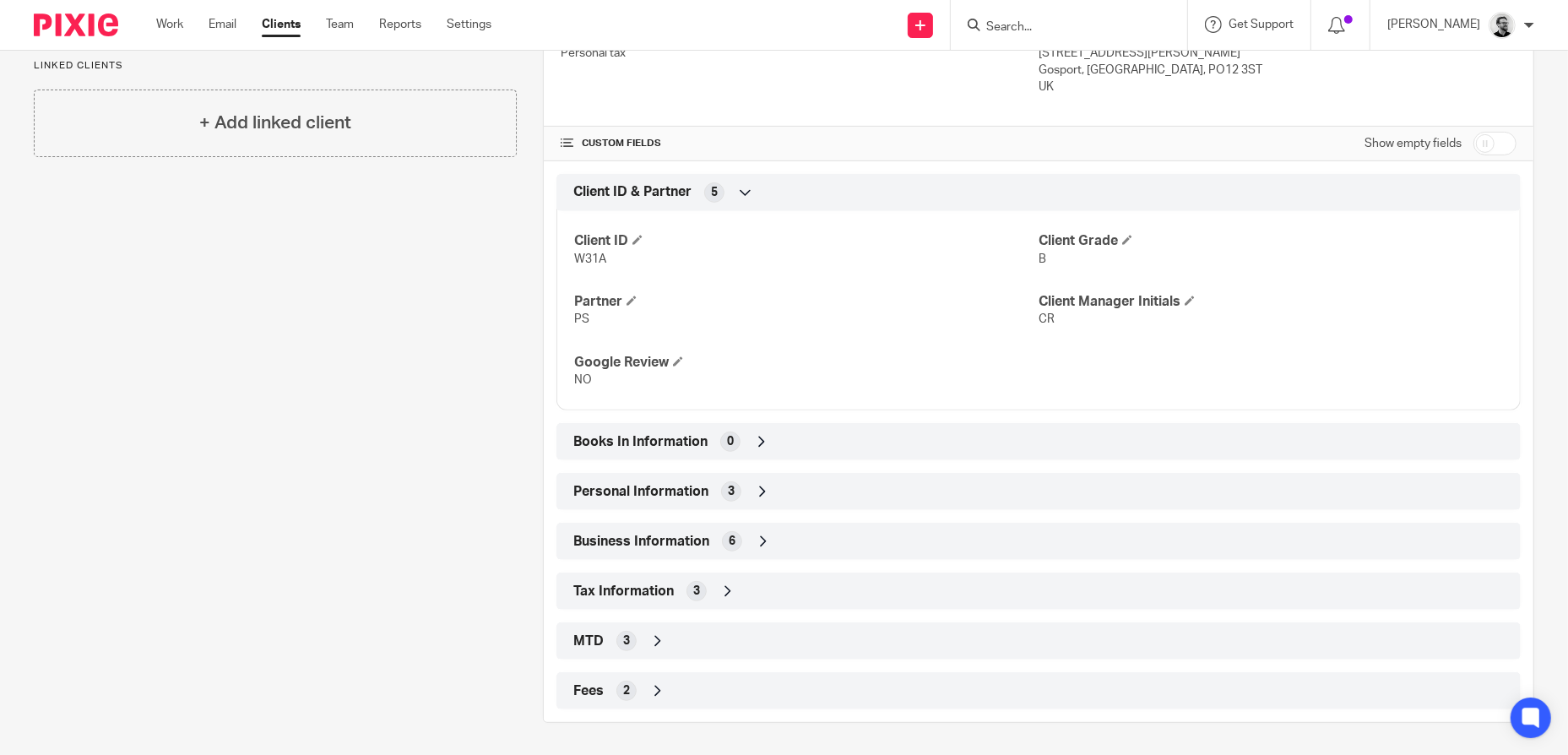
scroll to position [489, 0]
click at [798, 480] on div "Personal Information 3" at bounding box center [1038, 490] width 939 height 29
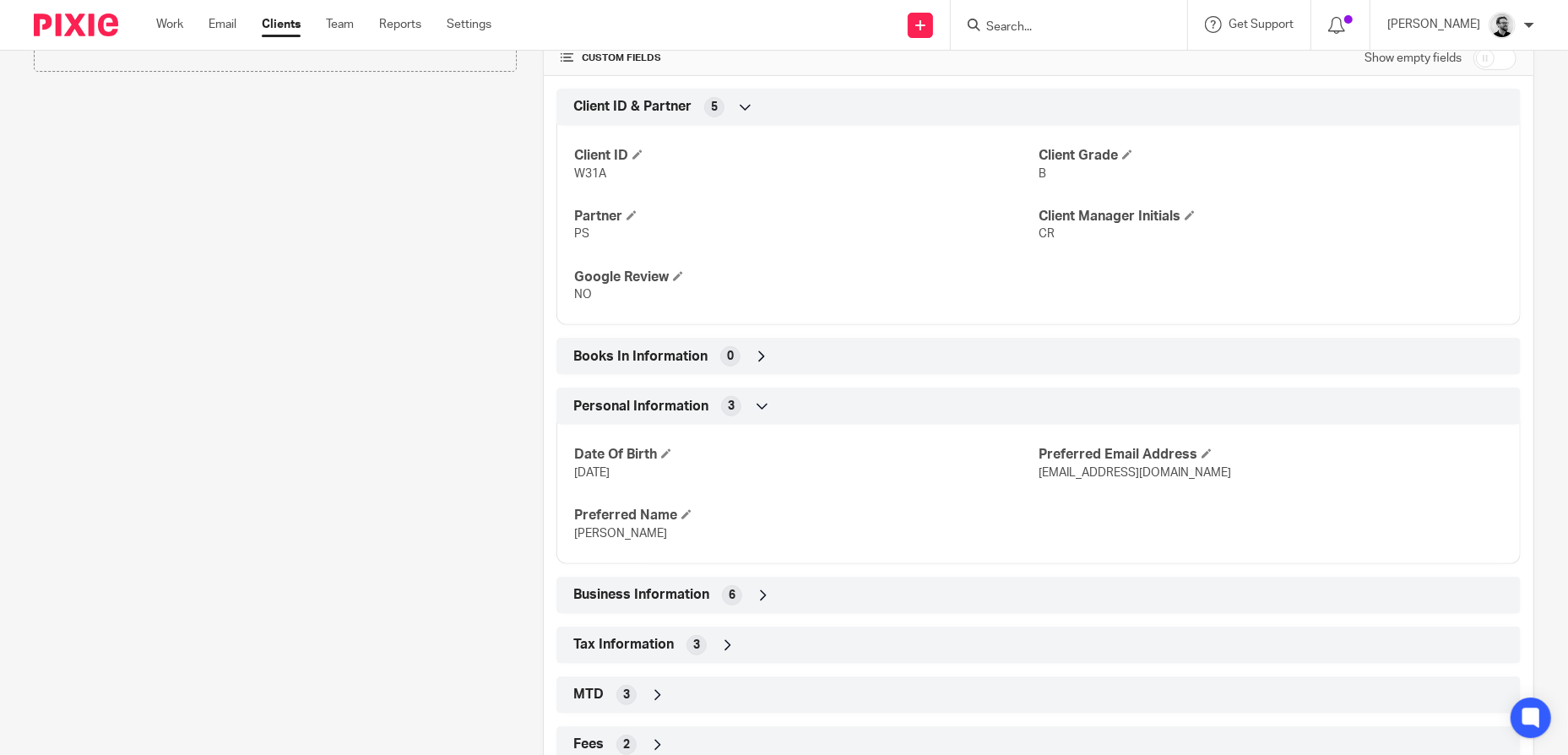
click at [792, 391] on div "Personal Information 3" at bounding box center [1038, 405] width 939 height 29
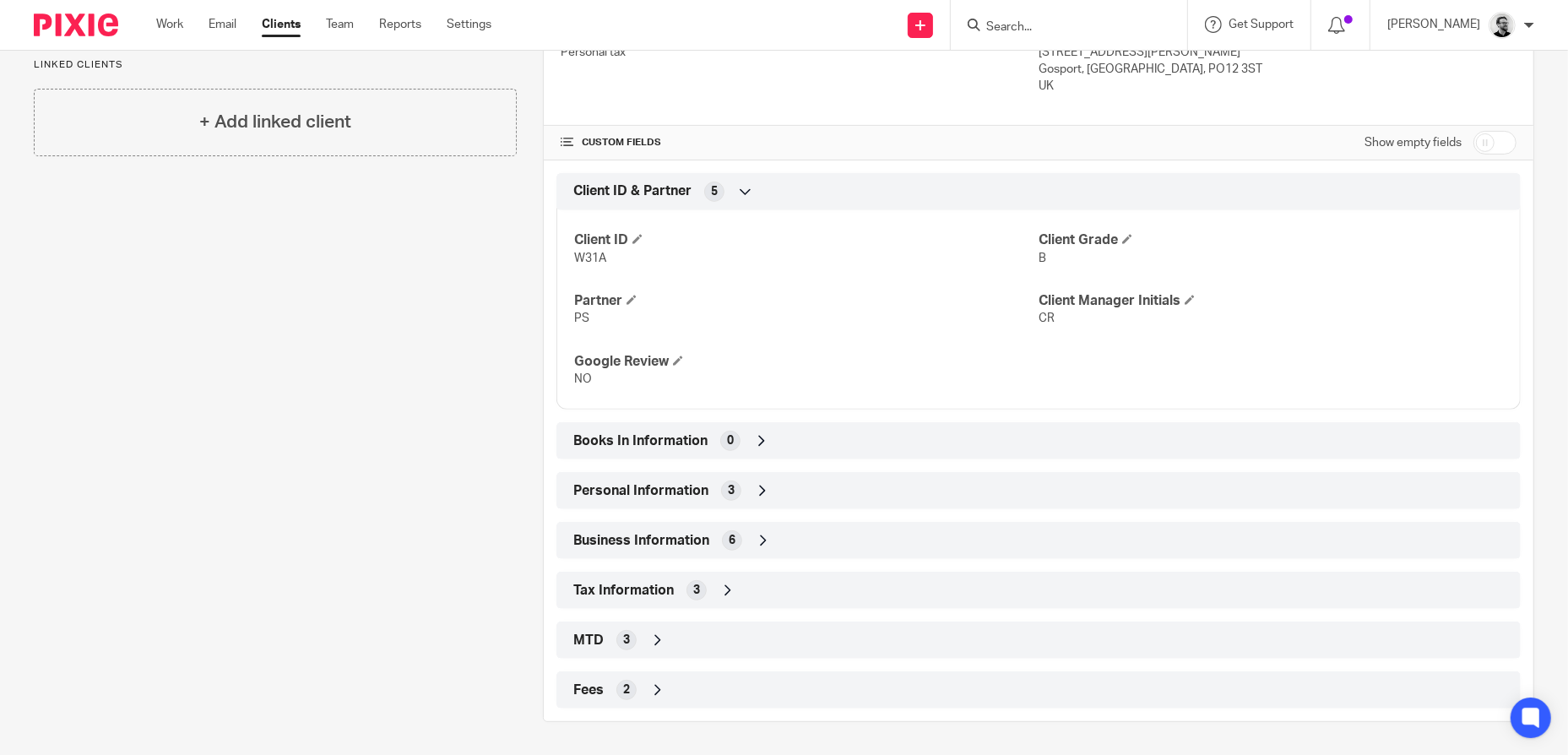
click at [797, 532] on div "Business Information 6" at bounding box center [1038, 539] width 939 height 29
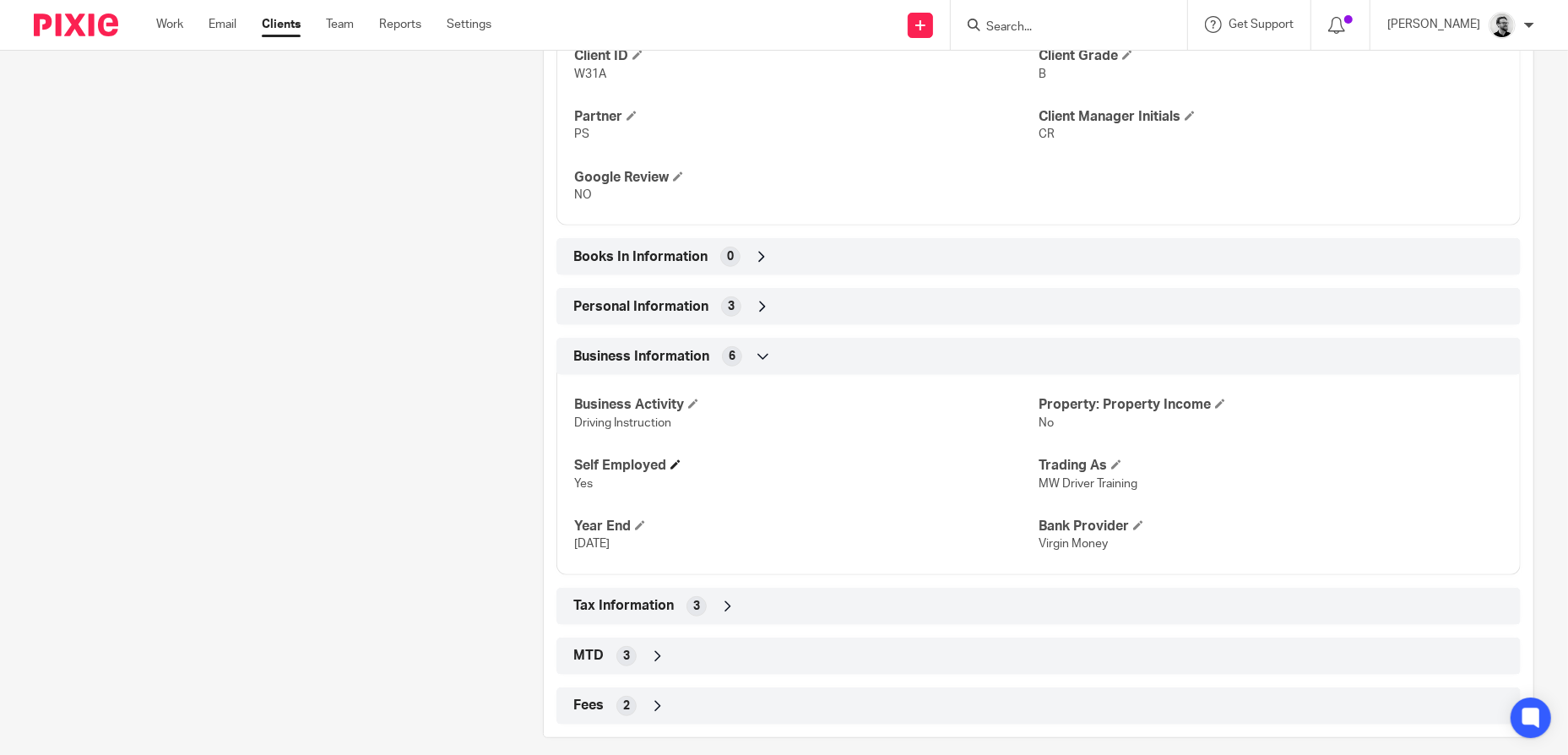
scroll to position [688, 0]
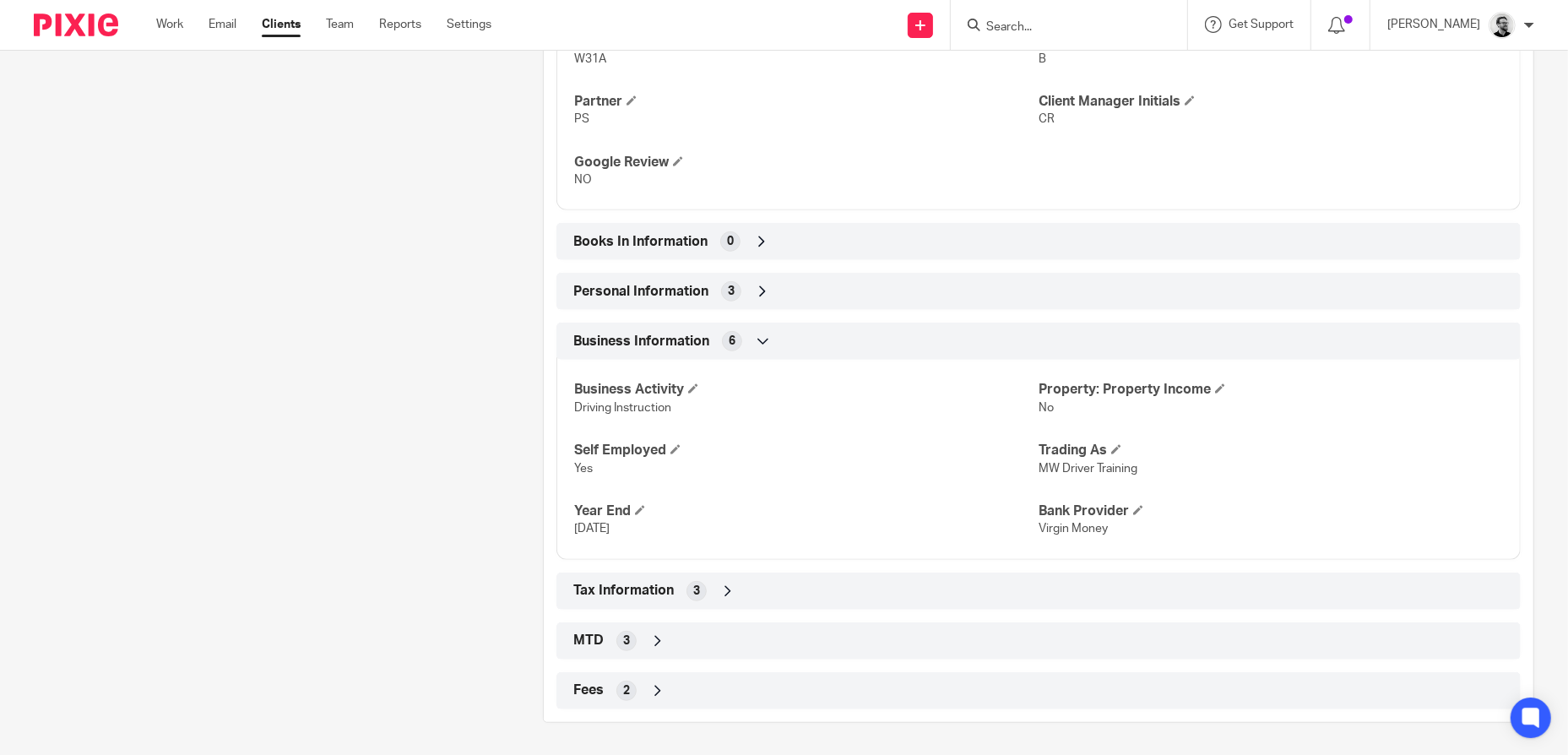
click at [773, 342] on div "Business Information 6" at bounding box center [1038, 341] width 939 height 29
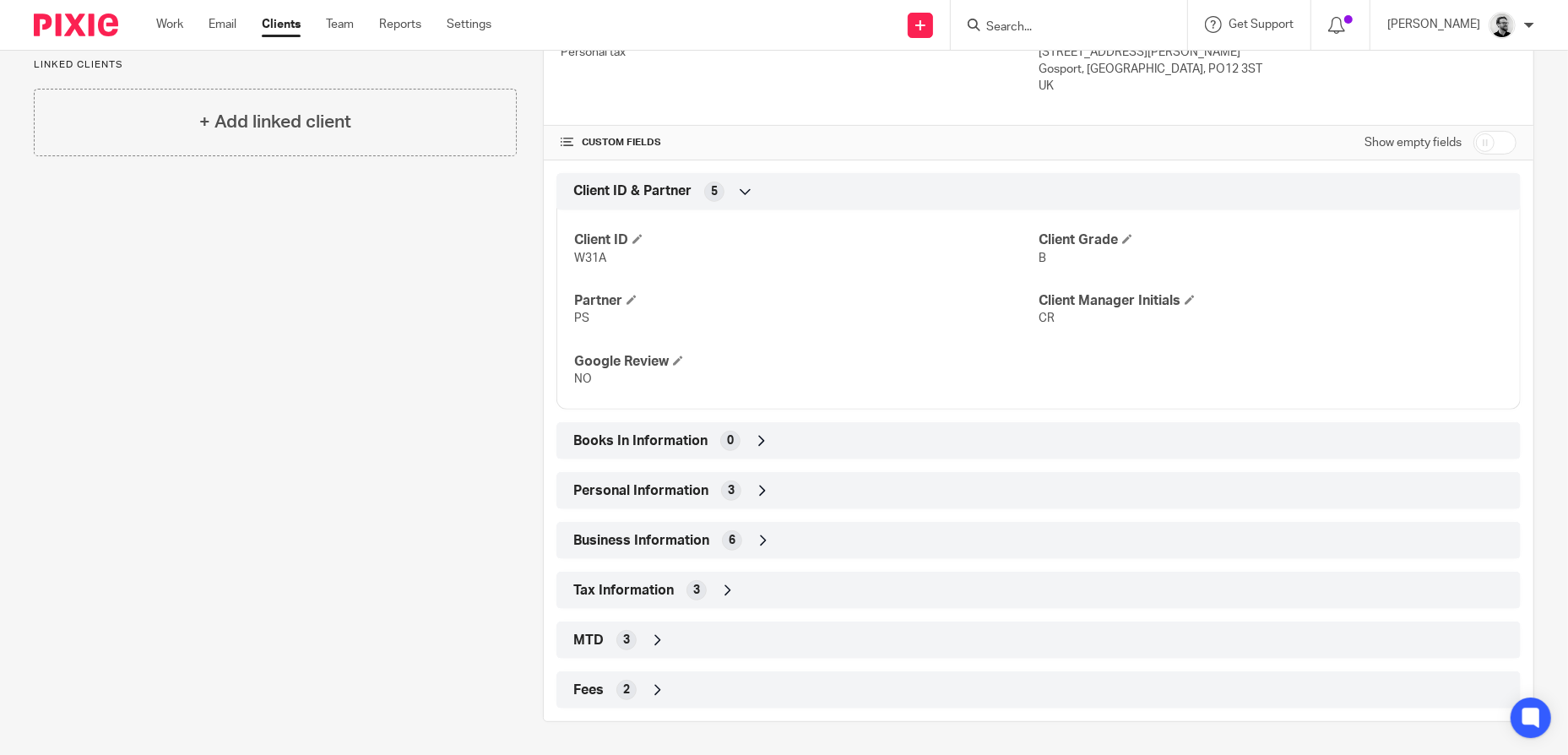
click at [743, 588] on div "Tax Information 3" at bounding box center [1038, 590] width 939 height 29
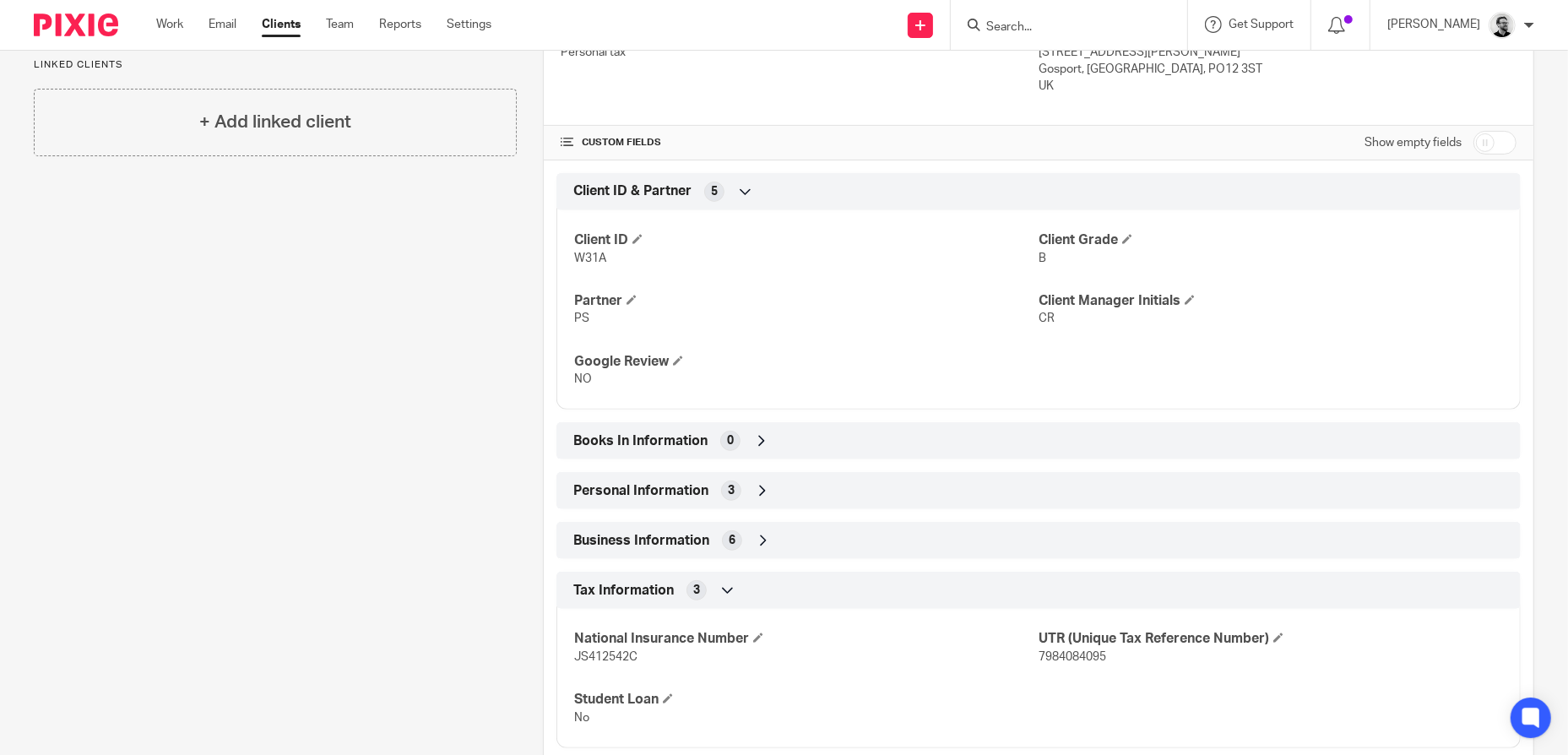
scroll to position [627, 0]
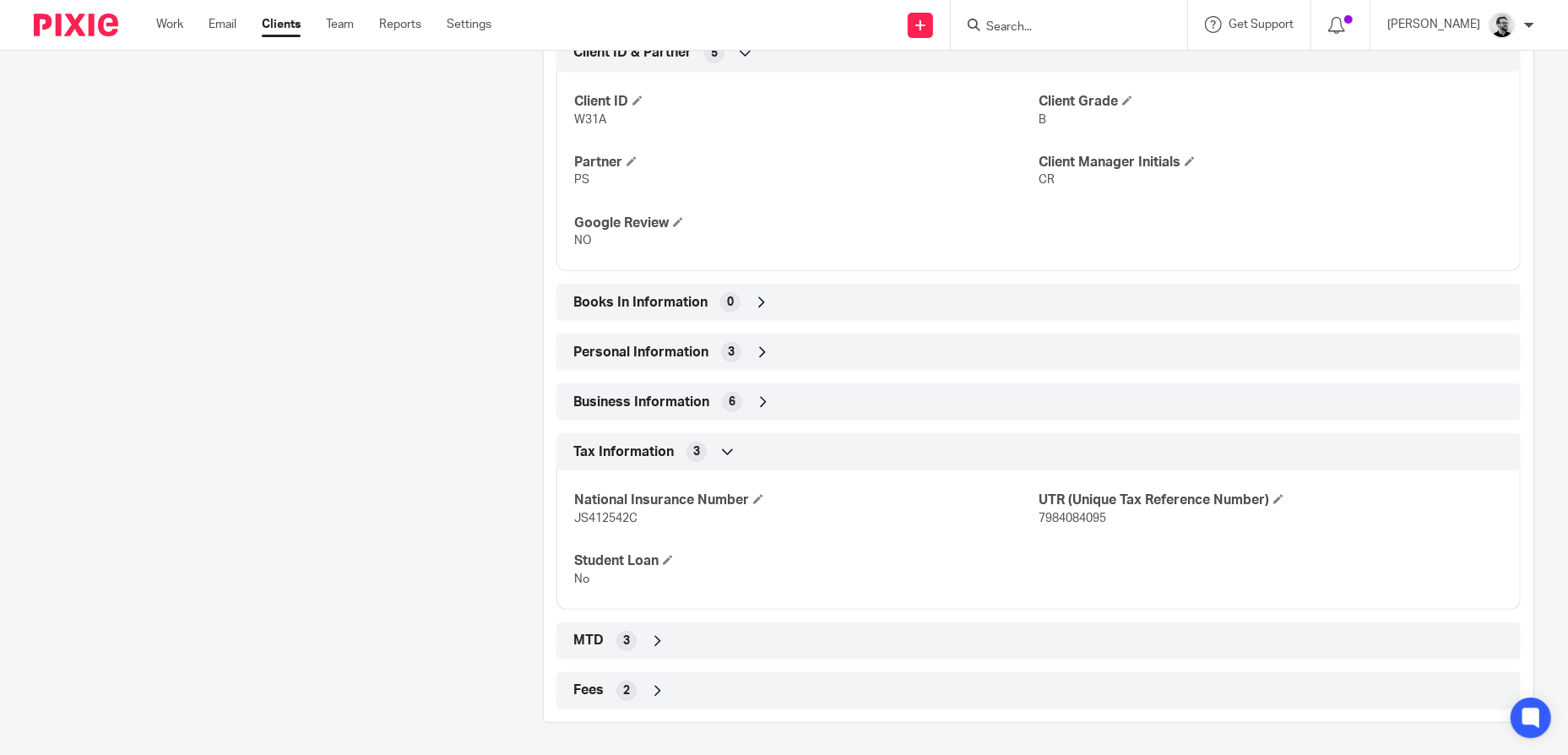
click at [745, 447] on div "Tax Information 3" at bounding box center [1038, 451] width 939 height 29
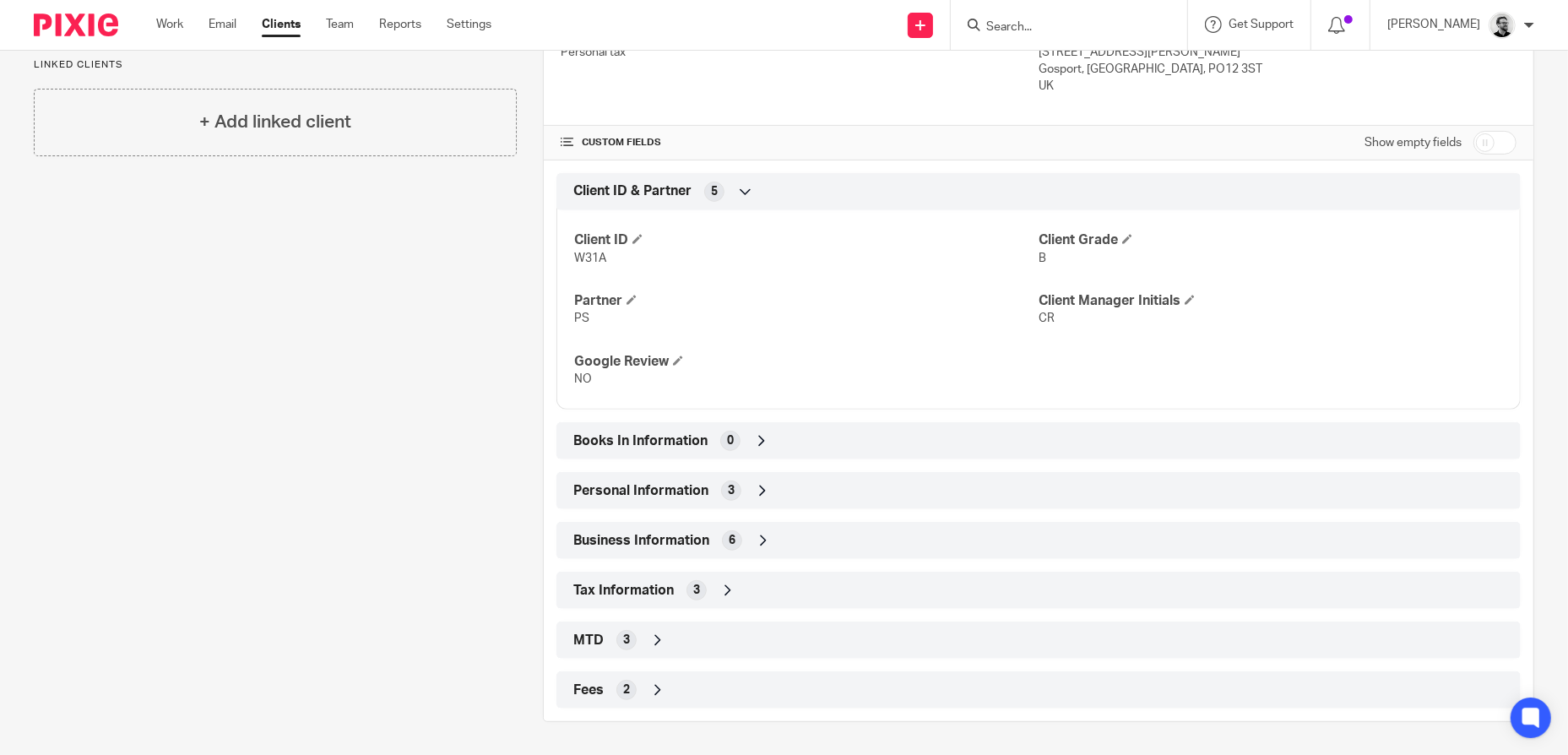
click at [778, 489] on div "Personal Information 3" at bounding box center [1038, 490] width 939 height 29
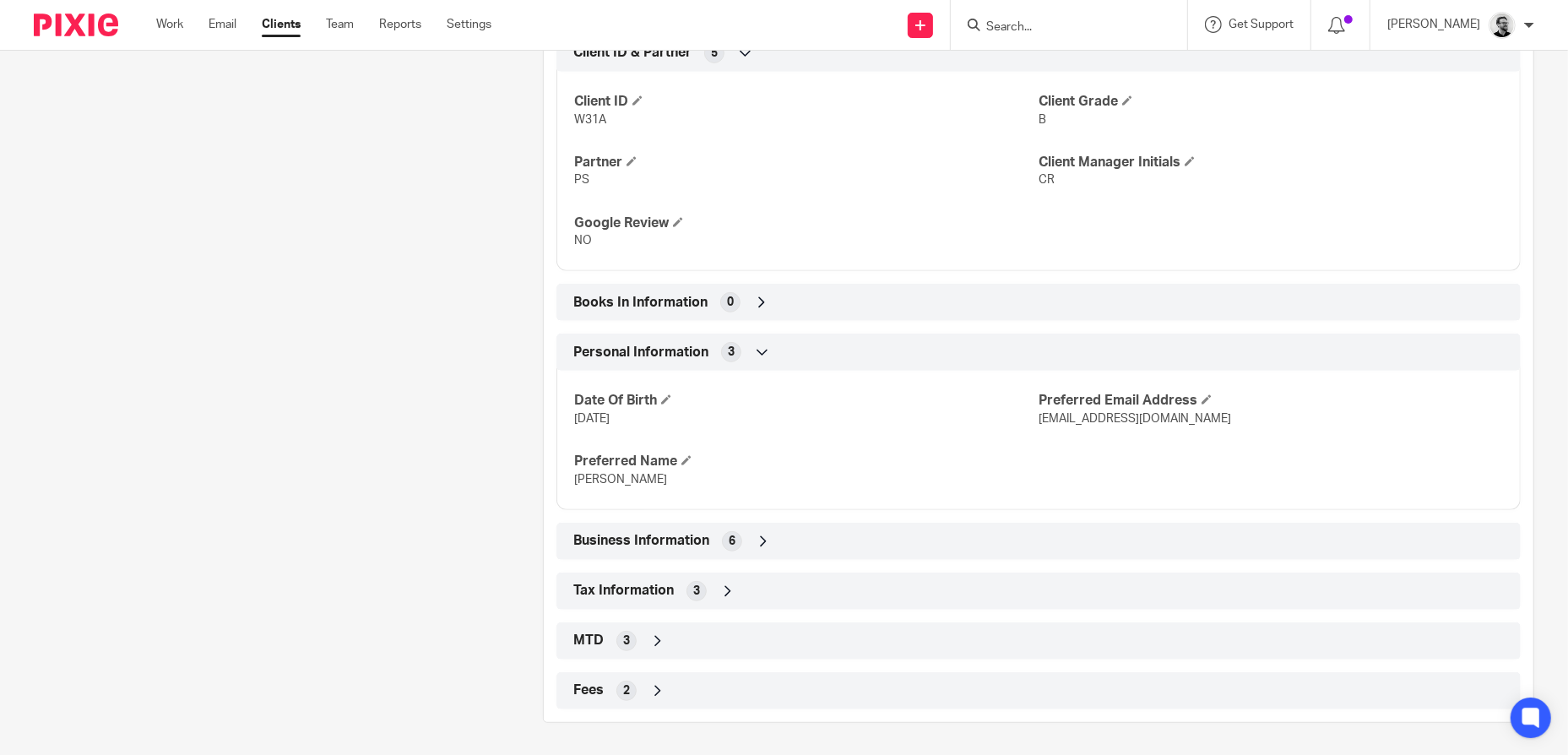
click at [780, 350] on div "Personal Information 3" at bounding box center [1038, 352] width 939 height 29
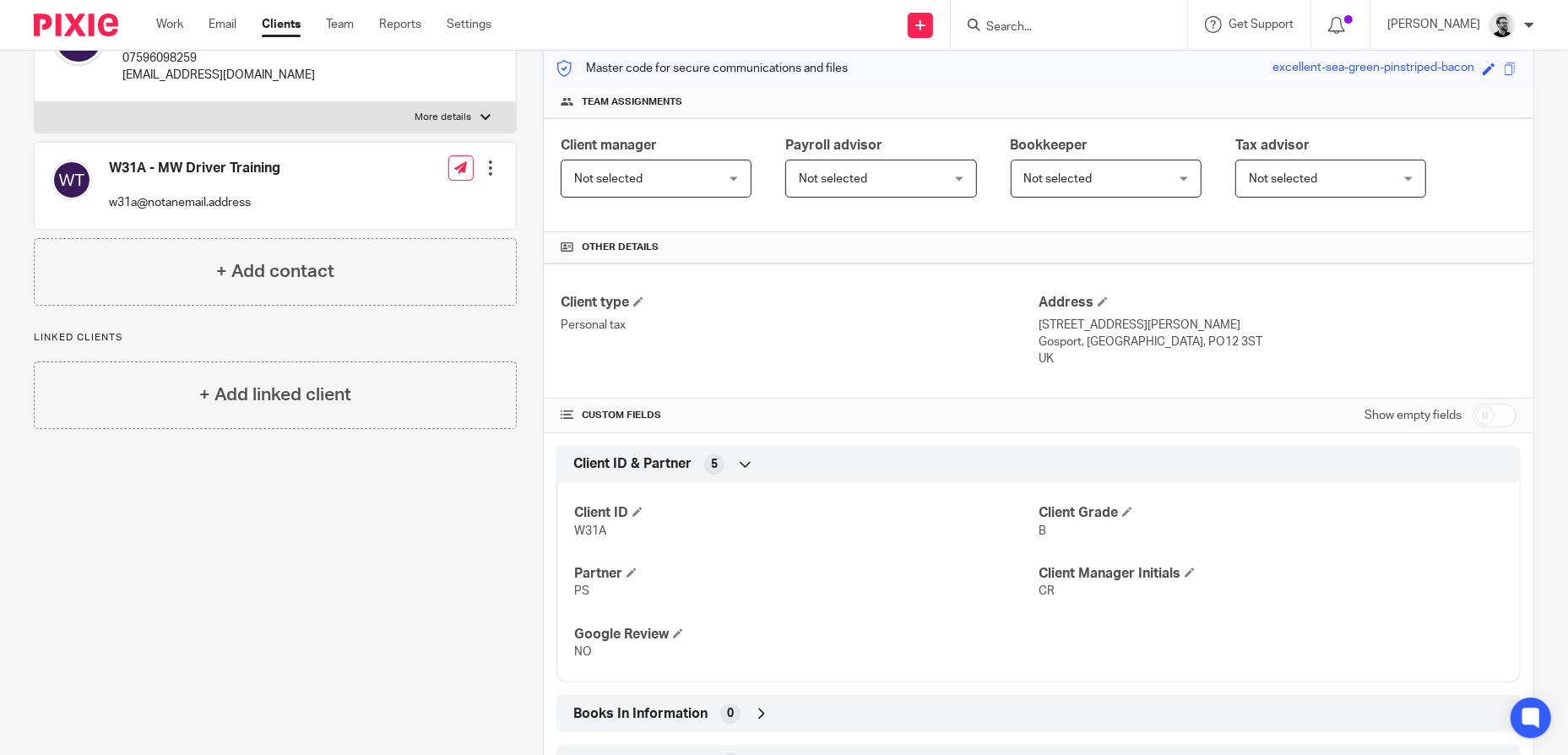
scroll to position [489, 0]
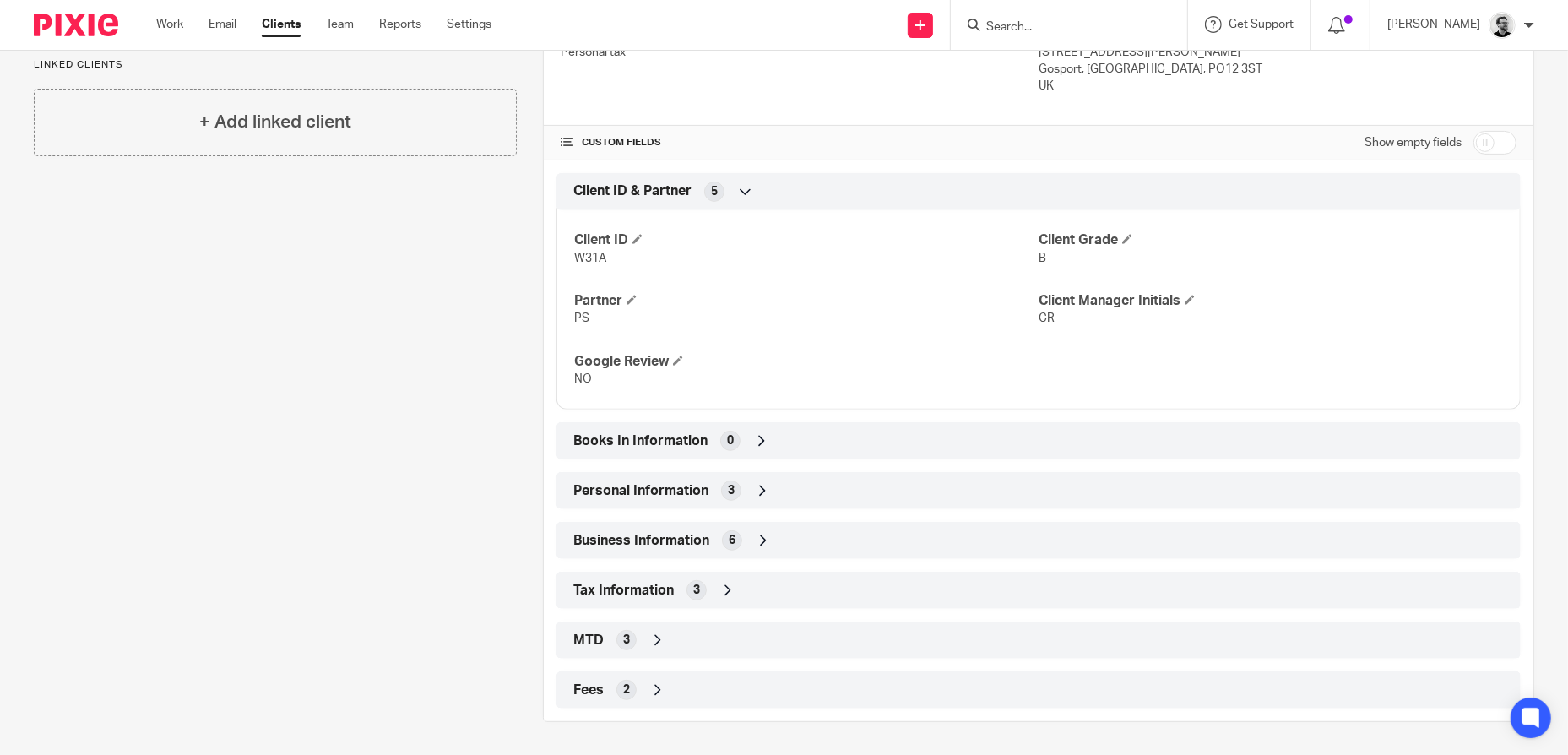
click at [786, 581] on div "Tax Information 3" at bounding box center [1038, 590] width 939 height 29
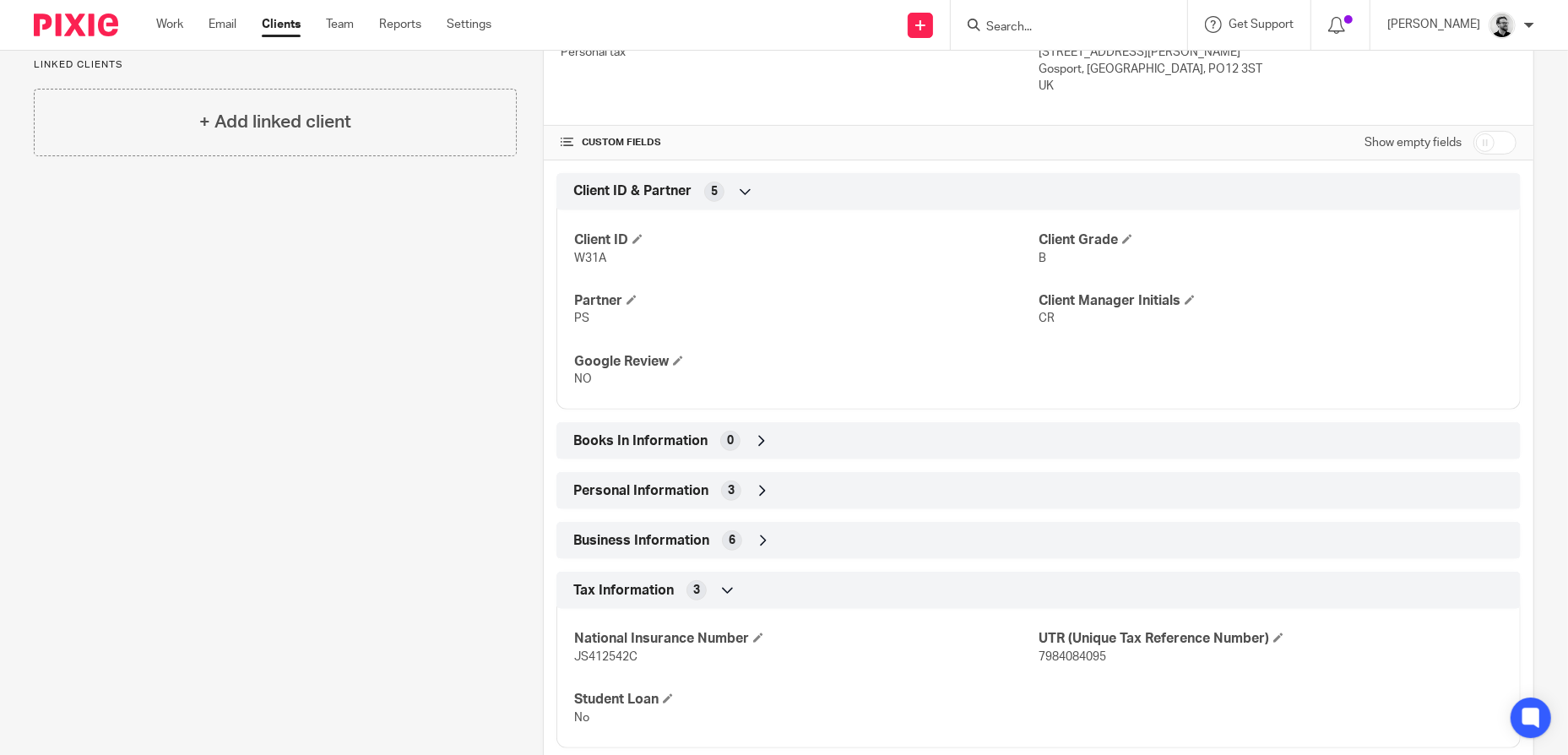
click at [786, 581] on div "Tax Information 3" at bounding box center [1038, 590] width 939 height 29
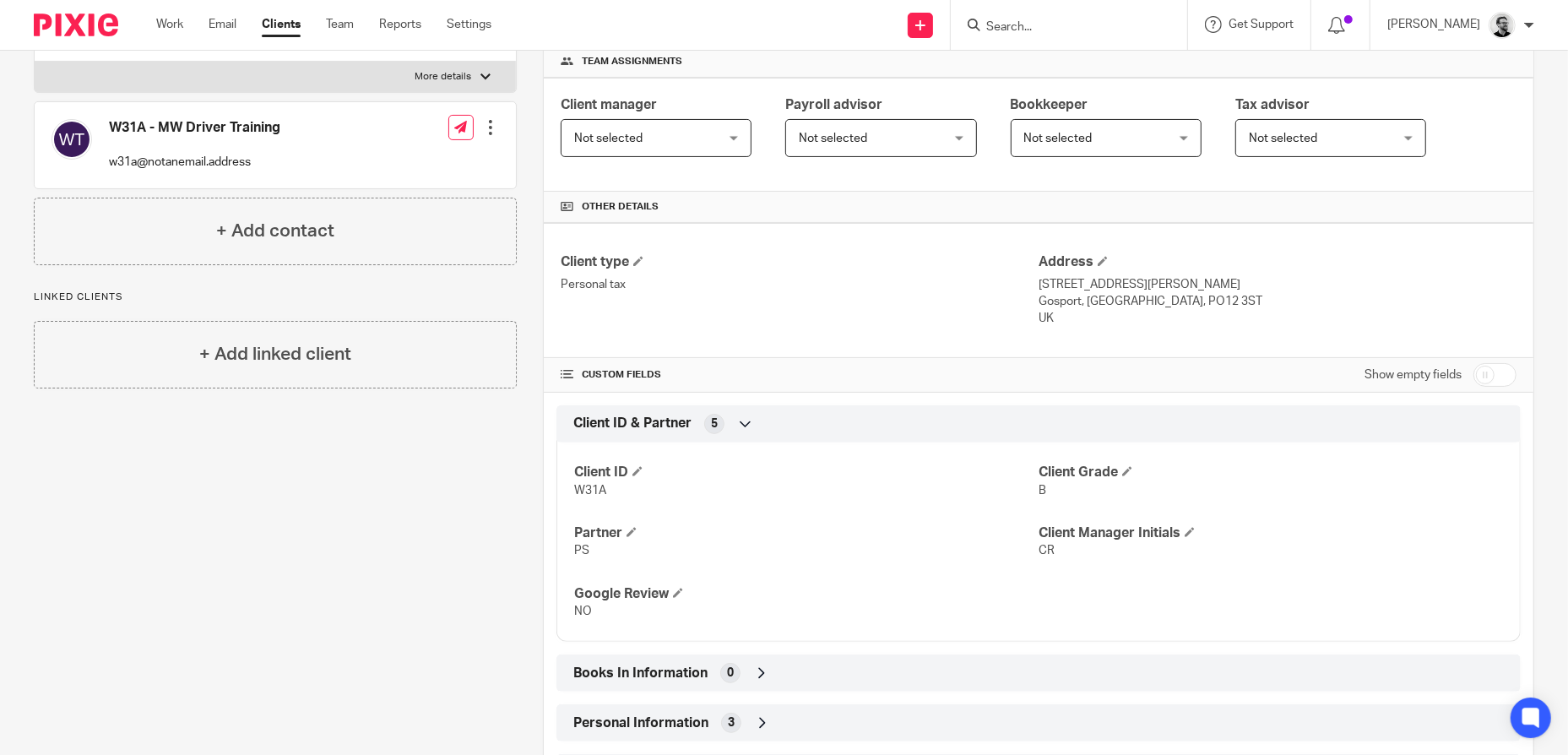
scroll to position [338, 0]
